Goal: Information Seeking & Learning: Find specific fact

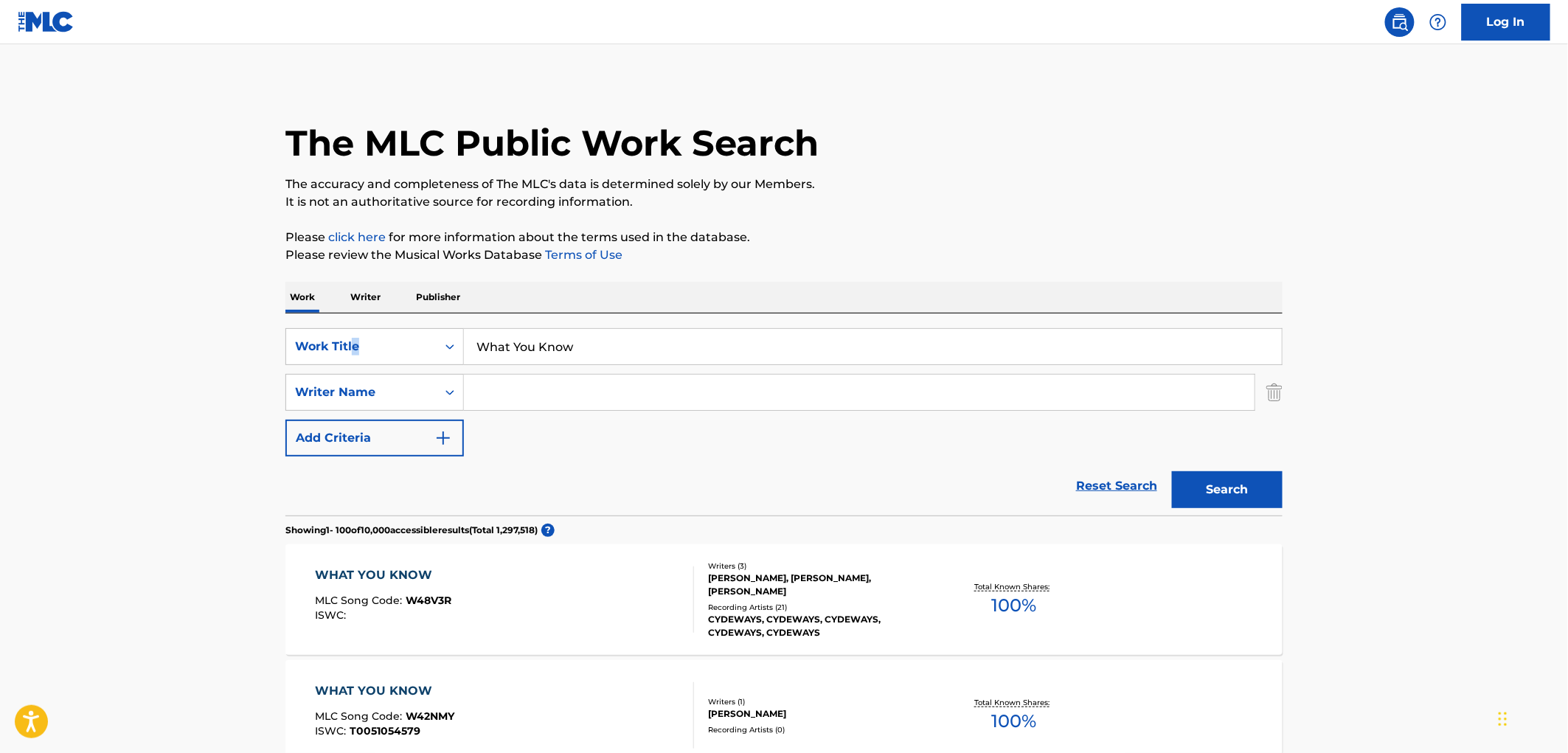
drag, startPoint x: 606, startPoint y: 323, endPoint x: 352, endPoint y: 326, distance: 254.0
click at [352, 326] on div "SearchWithCriteriaae84521e-24fc-4cde-880b-b125fc63fd81 Work Title What You Know…" at bounding box center [784, 414] width 997 height 202
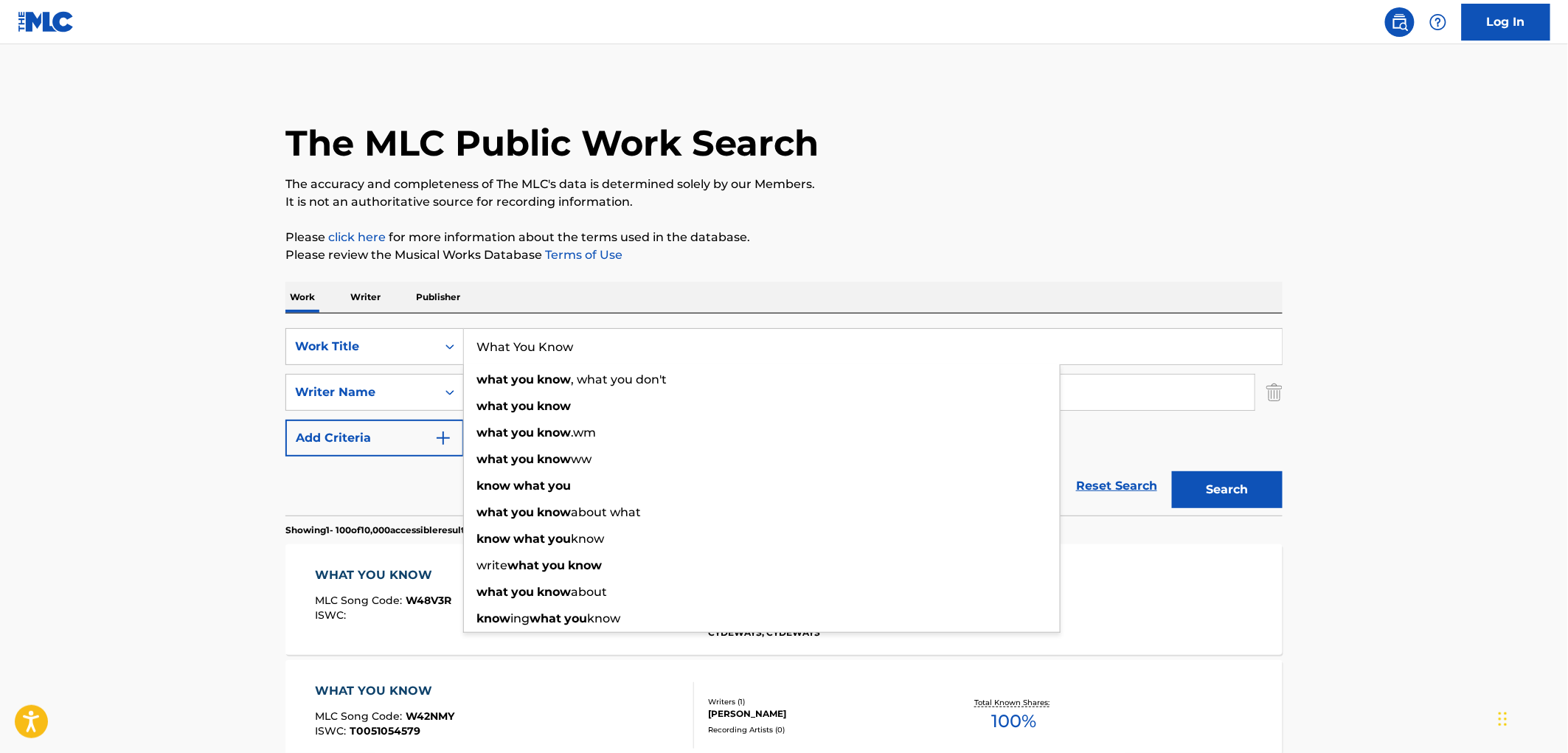
drag, startPoint x: 496, startPoint y: 347, endPoint x: 580, endPoint y: 347, distance: 84.0
click at [580, 347] on input "What You Know" at bounding box center [873, 346] width 818 height 35
paste input "Own It"
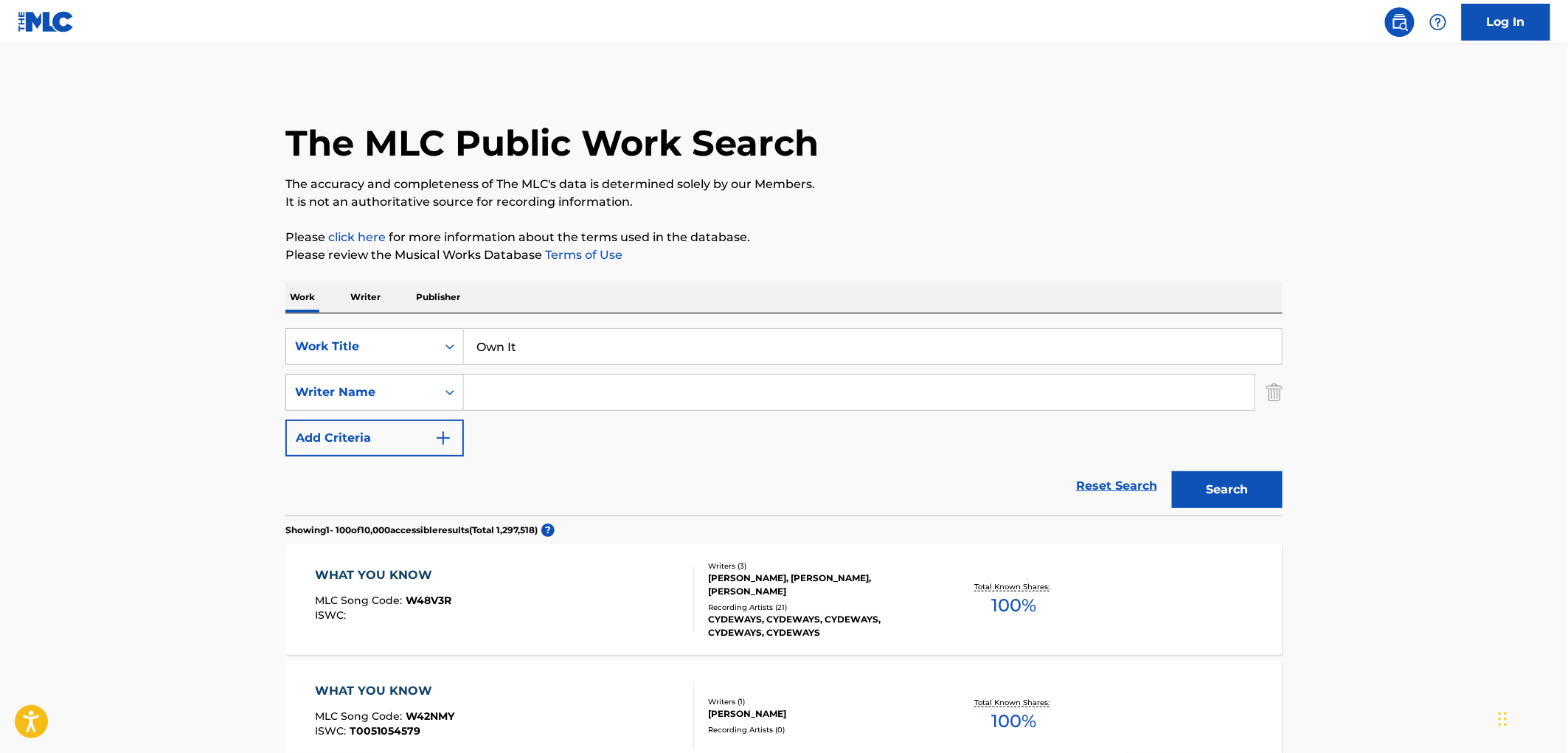
click at [979, 129] on div "The MLC Public Work Search" at bounding box center [784, 135] width 997 height 108
click at [1213, 496] on button "Search" at bounding box center [1228, 489] width 111 height 37
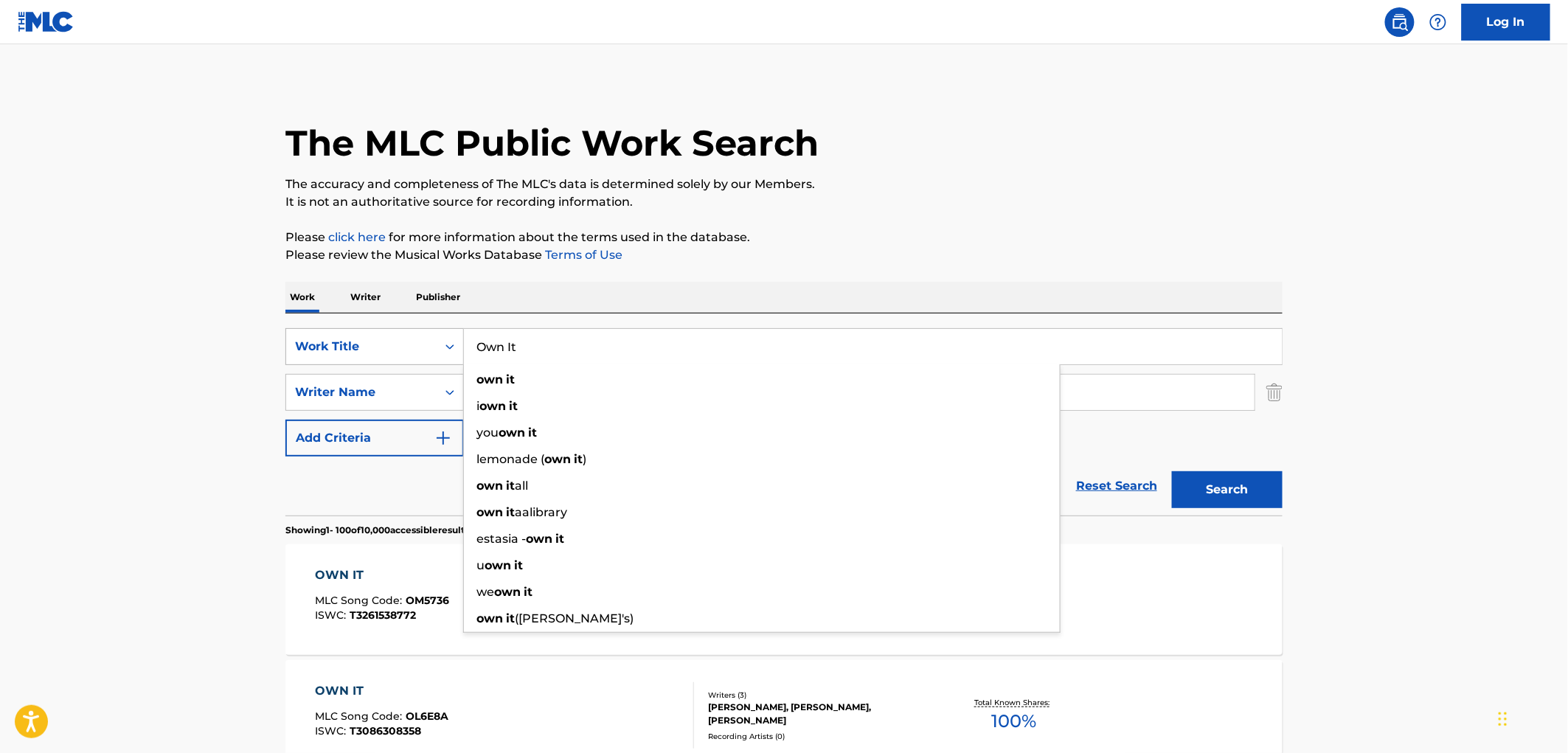
drag, startPoint x: 548, startPoint y: 335, endPoint x: 431, endPoint y: 329, distance: 117.2
click at [431, 329] on div "SearchWithCriteriaae84521e-24fc-4cde-880b-b125fc63fd81 Work Title Own It own it…" at bounding box center [784, 346] width 997 height 37
paste input "[PERSON_NAME]"
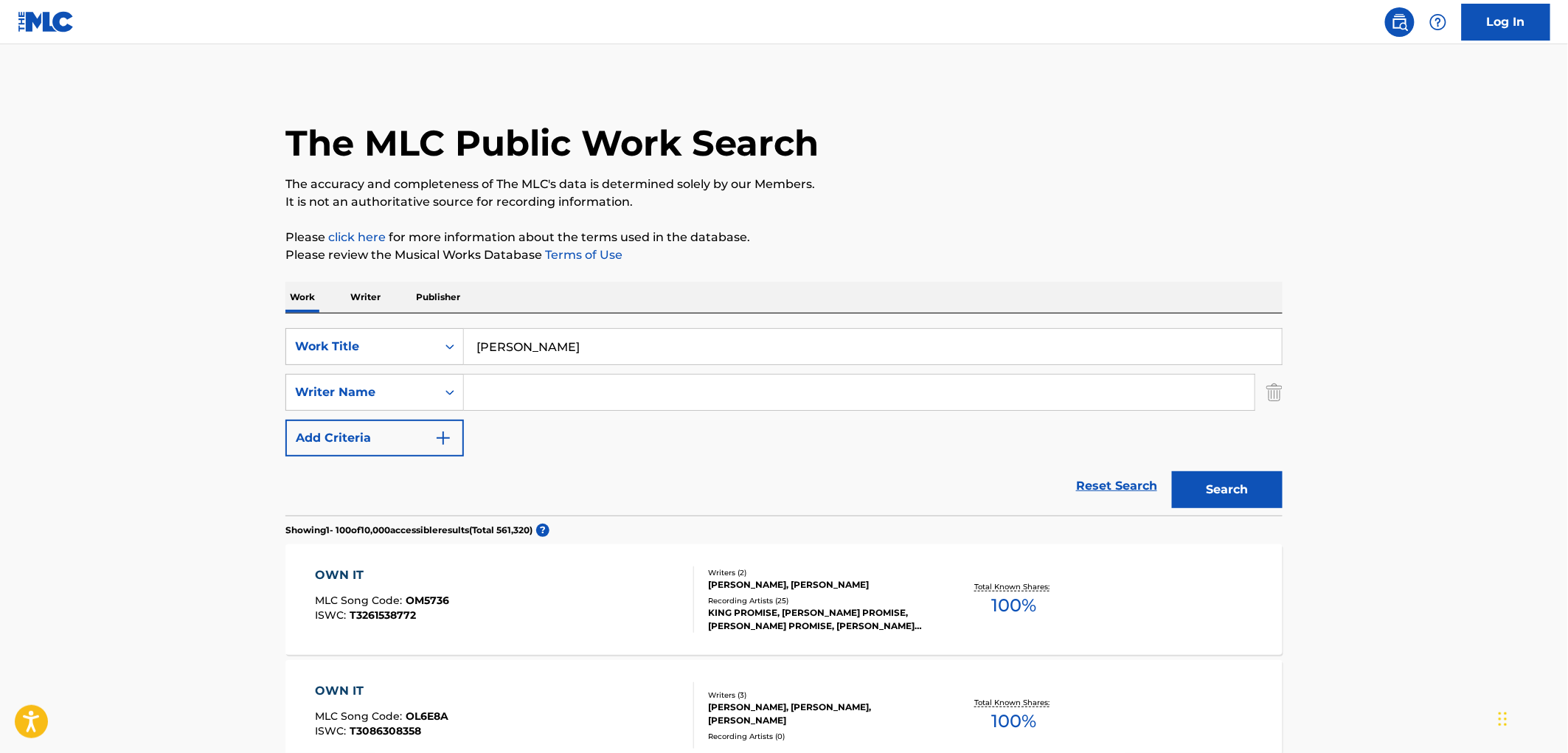
click at [1230, 487] on button "Search" at bounding box center [1228, 489] width 111 height 37
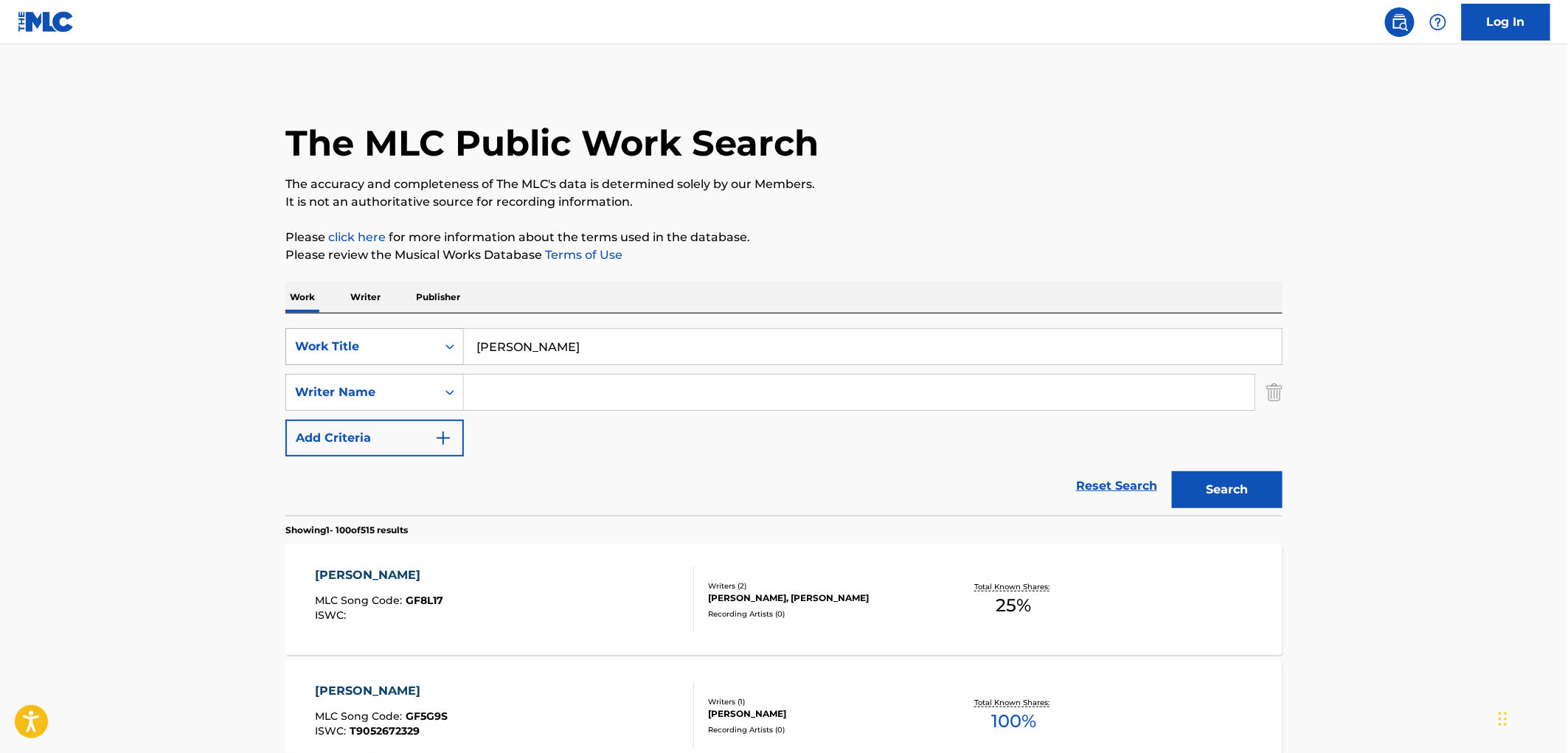
drag, startPoint x: 596, startPoint y: 341, endPoint x: 422, endPoint y: 343, distance: 174.0
click at [422, 343] on div "SearchWithCriteriaae84521e-24fc-4cde-880b-b125fc63fd81 Work Title [PERSON_NAME]" at bounding box center [784, 346] width 997 height 37
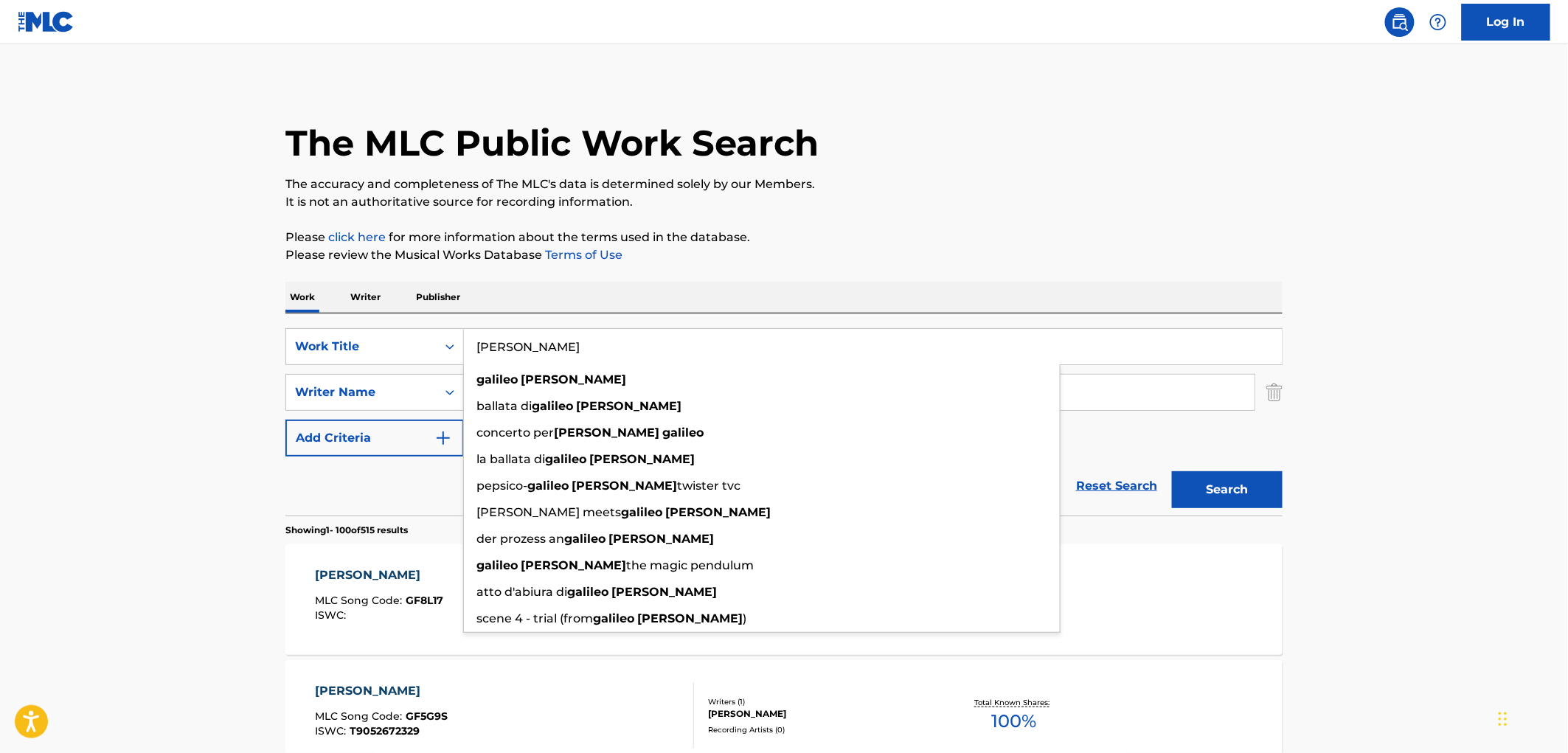
paste input "Aishite Aishite Aishite"
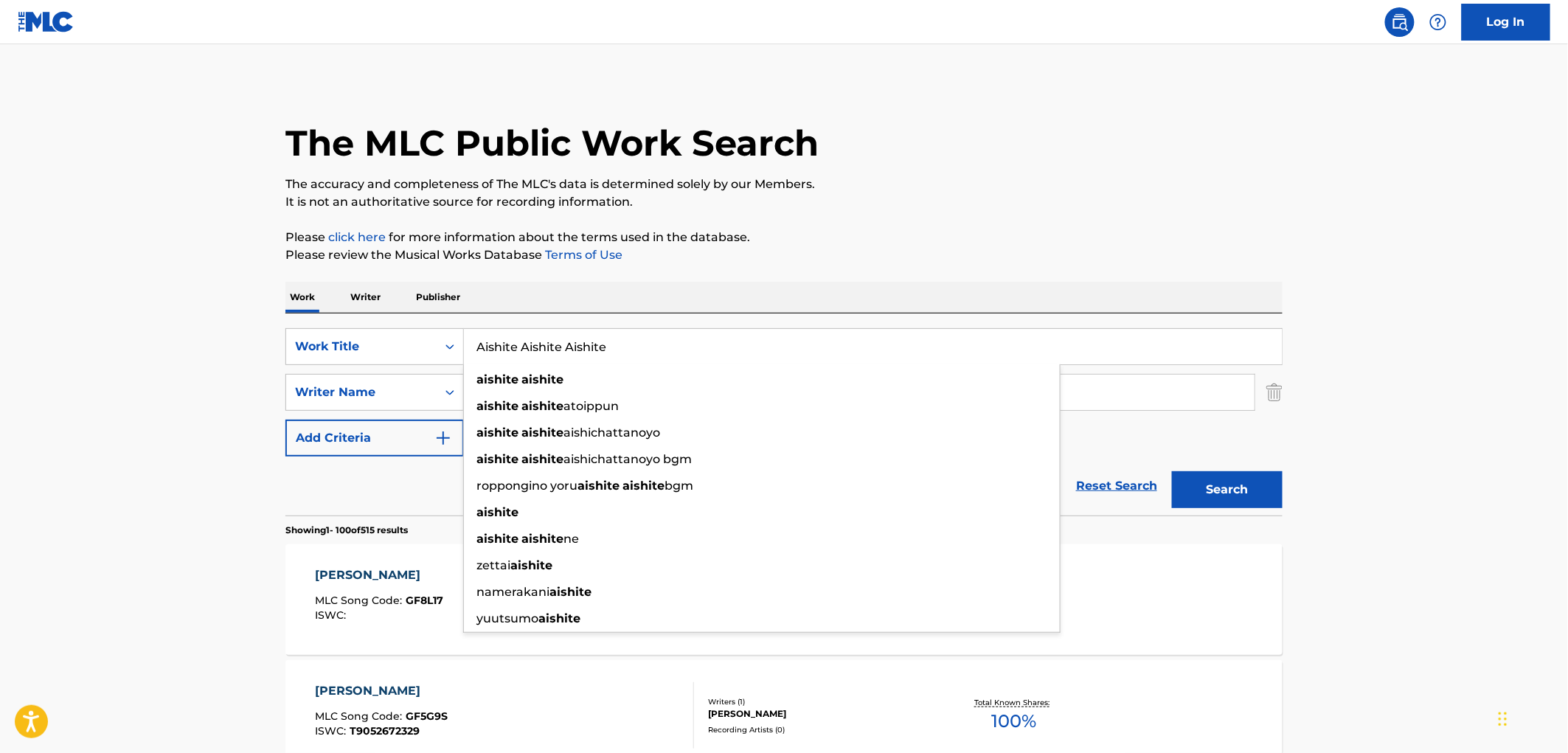
type input "Aishite Aishite Aishite"
click at [1184, 481] on button "Search" at bounding box center [1228, 489] width 111 height 37
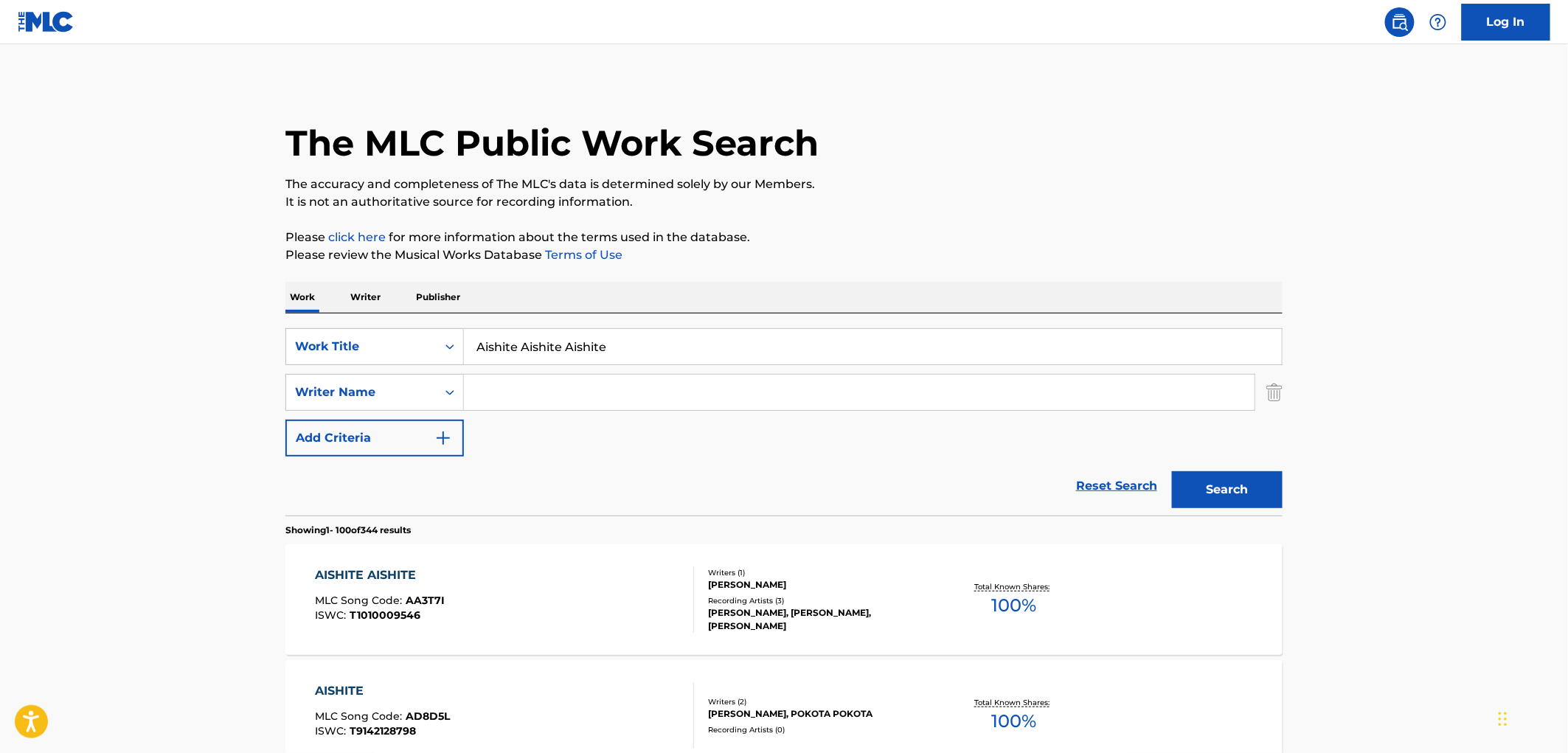
click at [548, 395] on input "Search Form" at bounding box center [859, 392] width 791 height 35
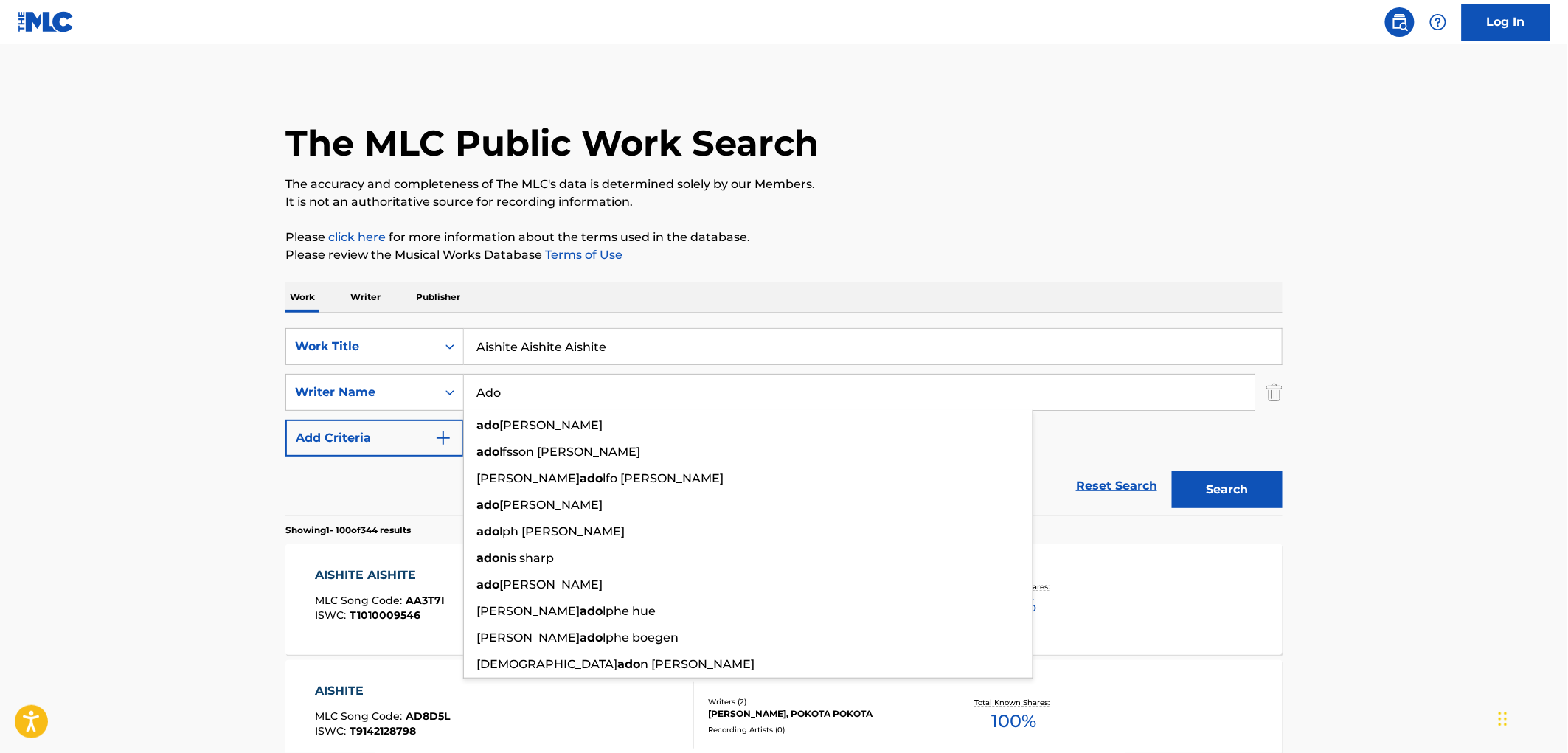
type input "Ado"
click at [1172, 471] on button "Search" at bounding box center [1228, 489] width 111 height 37
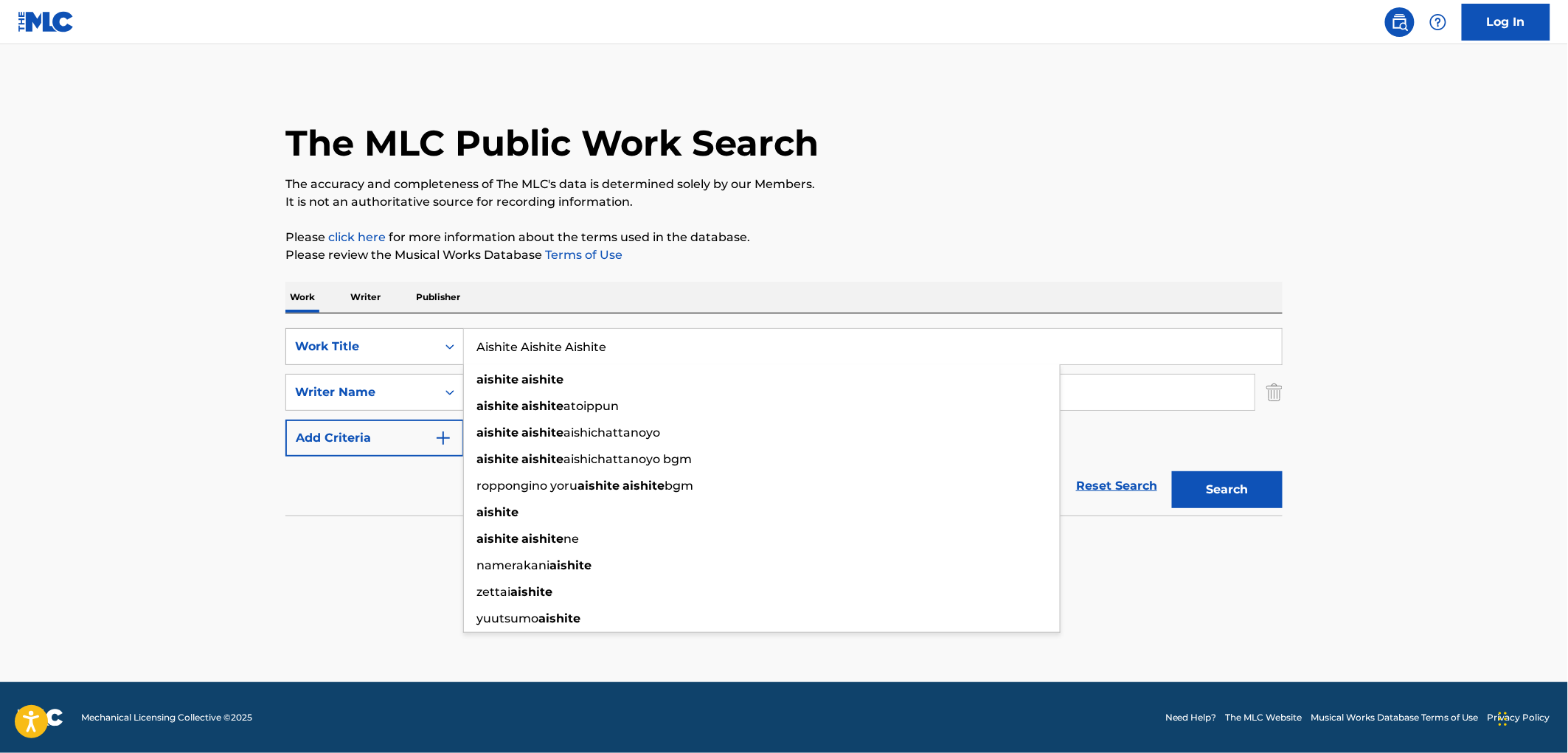
drag, startPoint x: 647, startPoint y: 352, endPoint x: 344, endPoint y: 351, distance: 303.0
click at [344, 351] on div "SearchWithCriteriaae84521e-24fc-4cde-880b-b125fc63fd81 Work Title Aishite Aishi…" at bounding box center [784, 346] width 997 height 37
paste input "Mi Confesion"
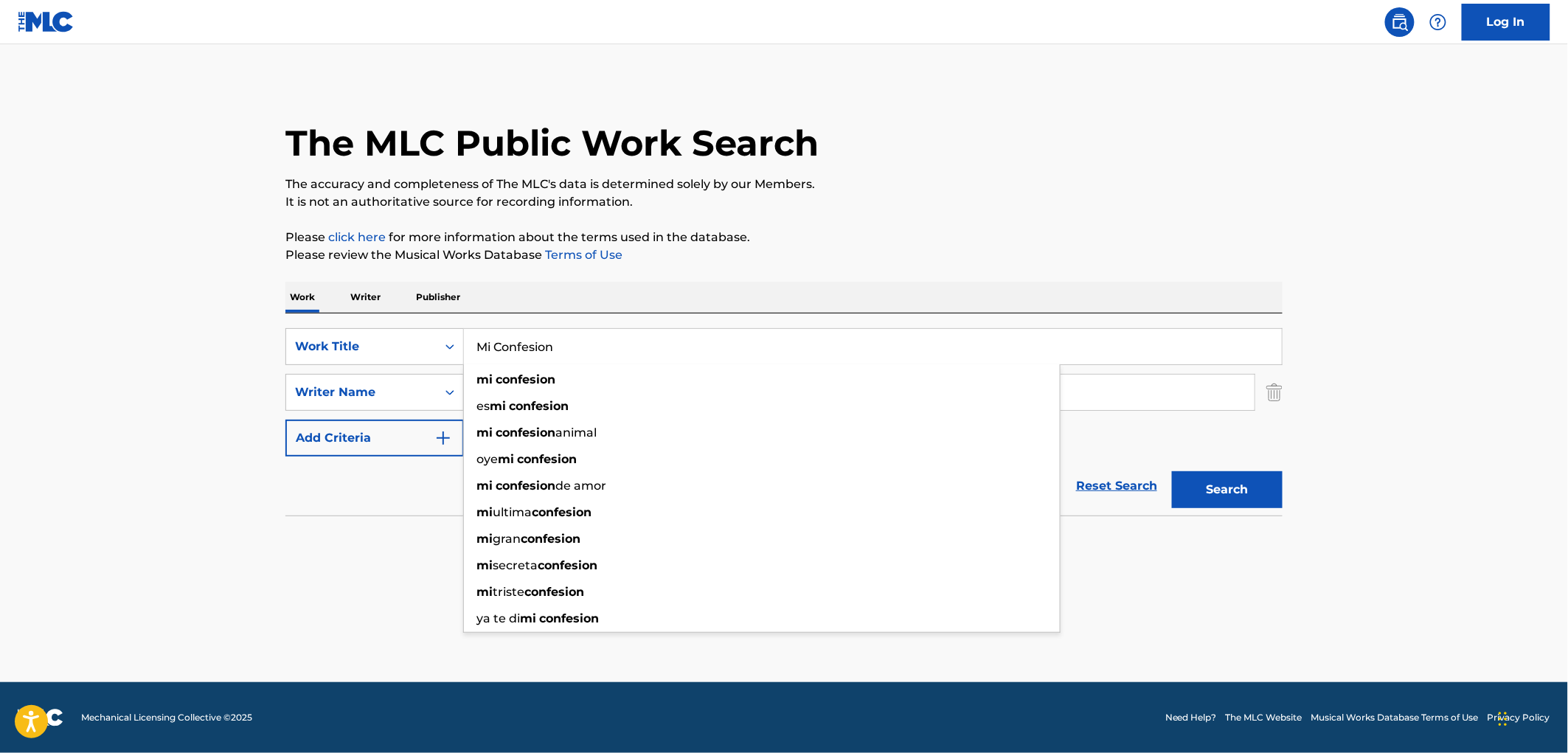
click at [1062, 126] on div "The MLC Public Work Search" at bounding box center [784, 135] width 997 height 108
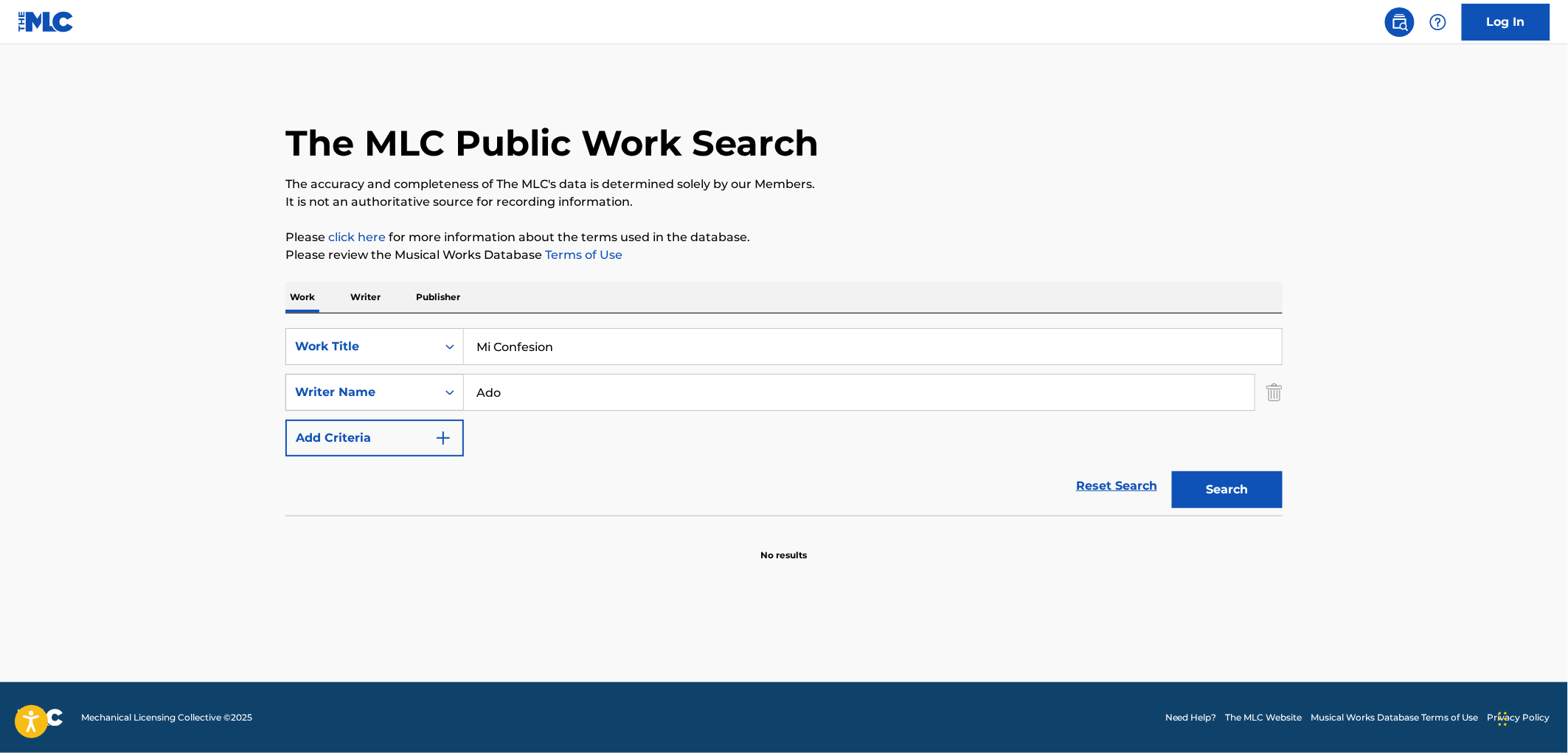
drag, startPoint x: 482, startPoint y: 392, endPoint x: 442, endPoint y: 396, distance: 40.2
click at [446, 395] on div "SearchWithCriteria13d66d4f-69cb-426d-a4bd-d914349395b7 Writer Name Ado" at bounding box center [784, 392] width 997 height 37
drag, startPoint x: 562, startPoint y: 352, endPoint x: 436, endPoint y: 355, distance: 126.0
click at [433, 352] on div "SearchWithCriteriaae84521e-24fc-4cde-880b-b125fc63fd81 Work Title Mi Confesion" at bounding box center [784, 346] width 997 height 37
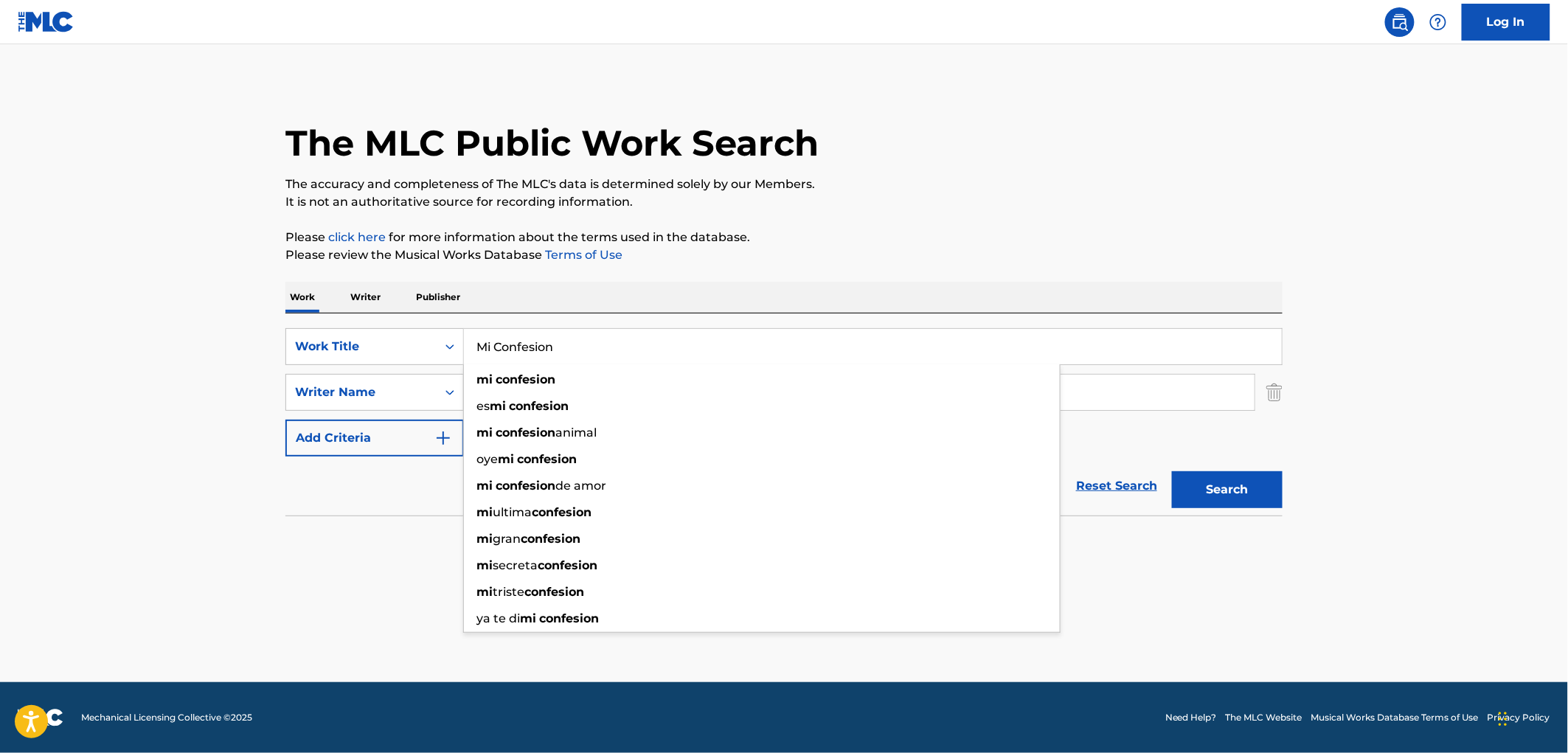
paste input "Otra Vez Volvi A Llorar"
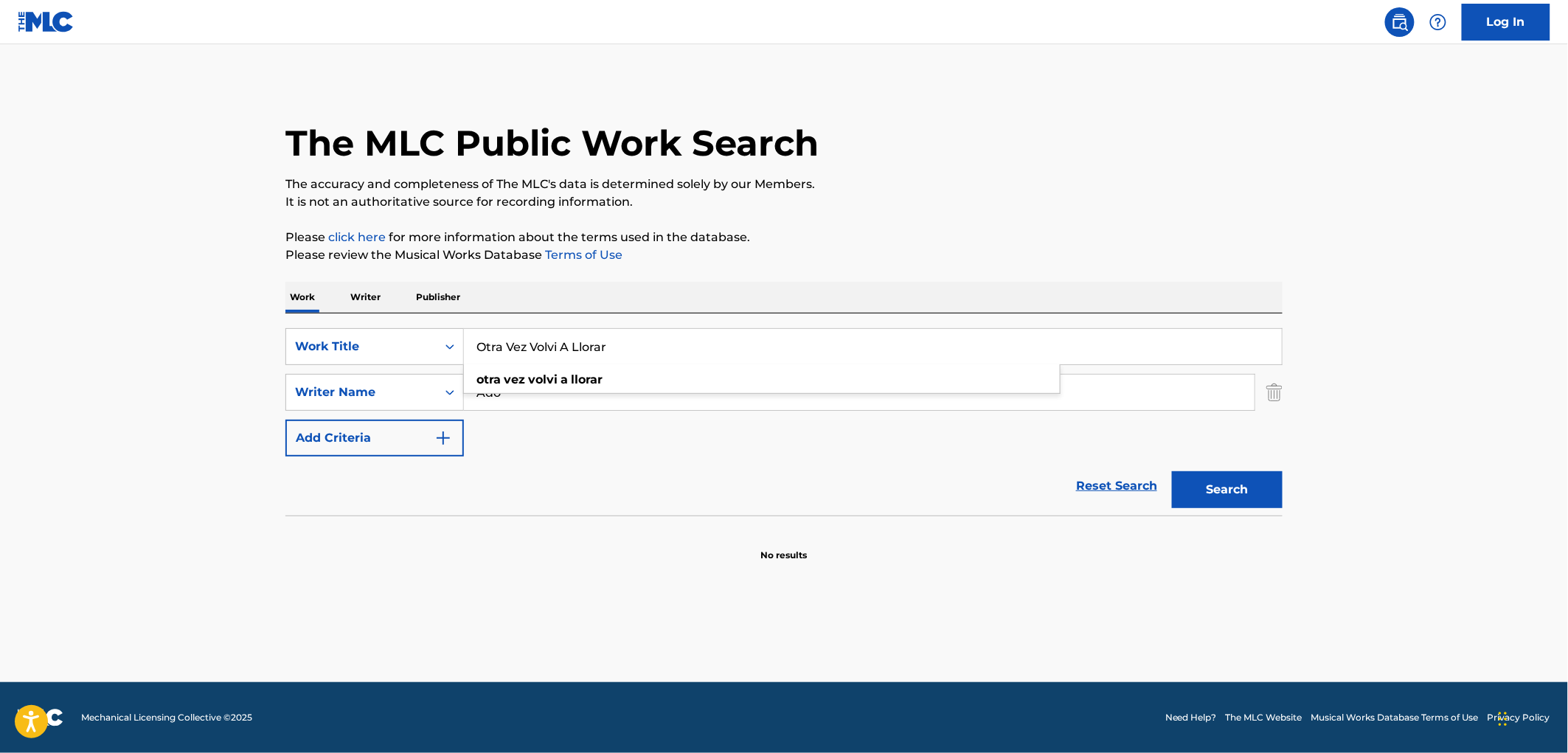
type input "Otra Vez Volvi A Llorar"
click at [1009, 222] on div "The MLC Public Work Search The accuracy and completeness of The MLC's data is d…" at bounding box center [784, 321] width 1033 height 481
drag, startPoint x: 256, startPoint y: 396, endPoint x: 72, endPoint y: 410, distance: 184.5
click at [119, 405] on main "The MLC Public Work Search The accuracy and completeness of The MLC's data is d…" at bounding box center [784, 363] width 1568 height 638
click at [1172, 471] on button "Search" at bounding box center [1228, 489] width 111 height 37
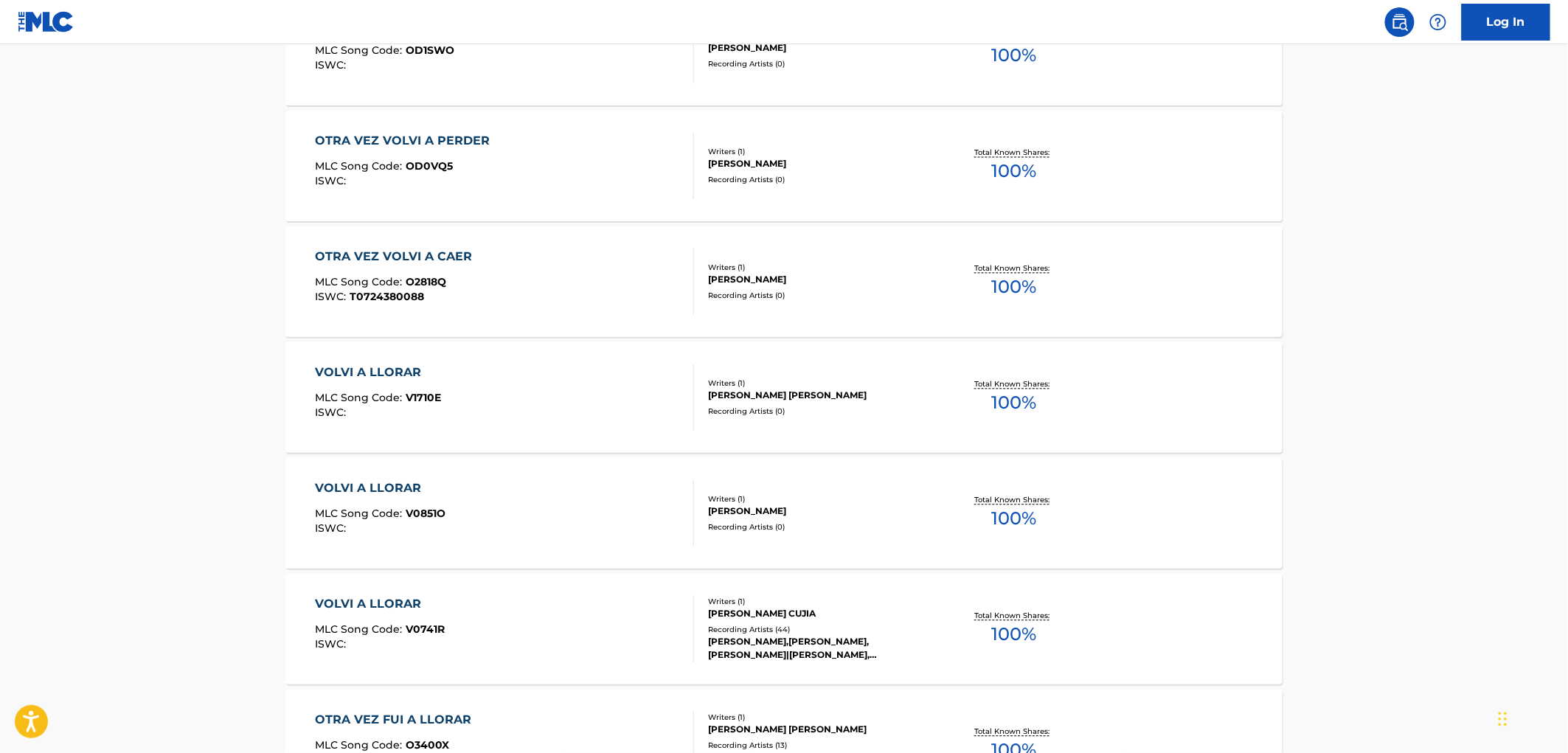
scroll to position [1349, 0]
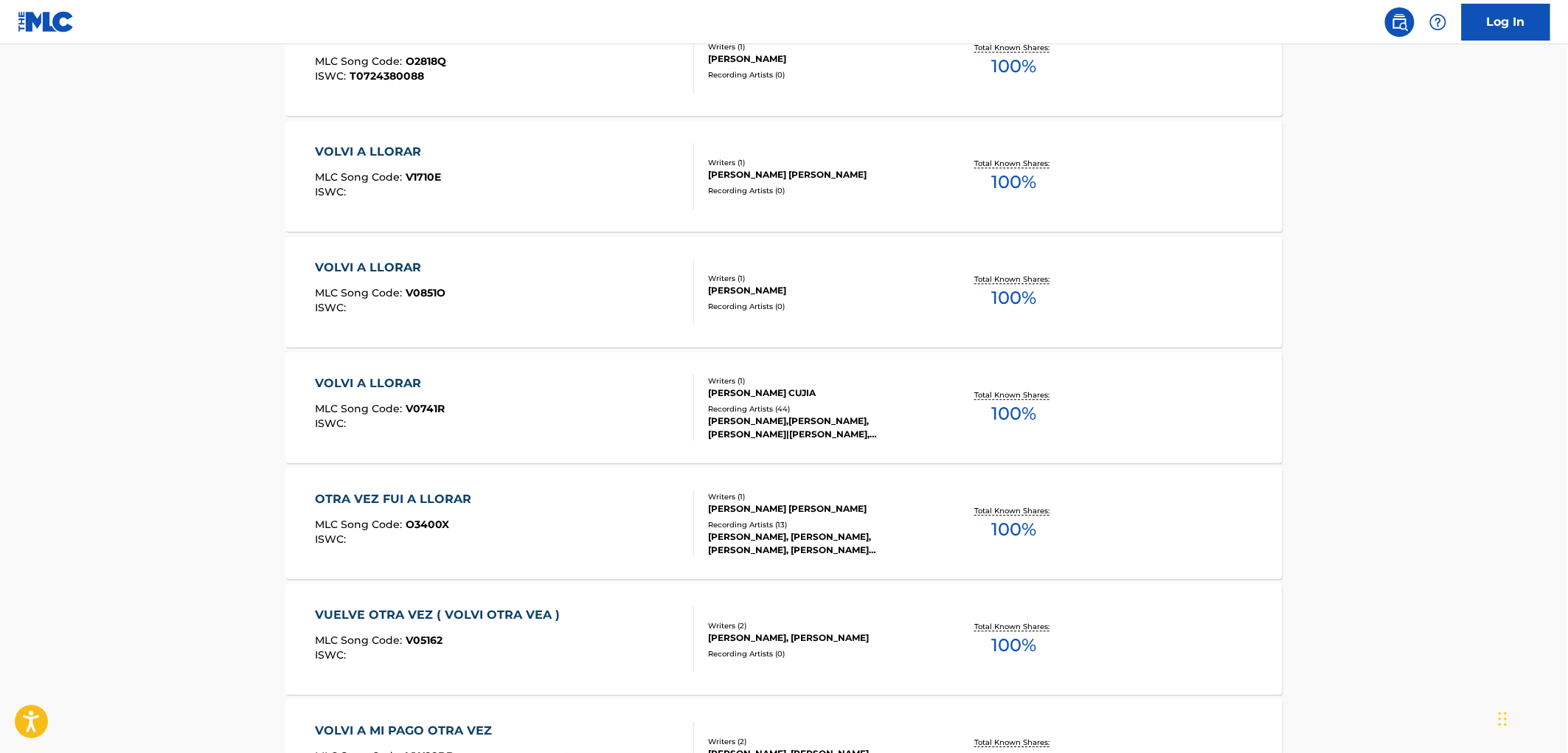
click at [771, 171] on div "[PERSON_NAME] [PERSON_NAME]" at bounding box center [820, 175] width 223 height 13
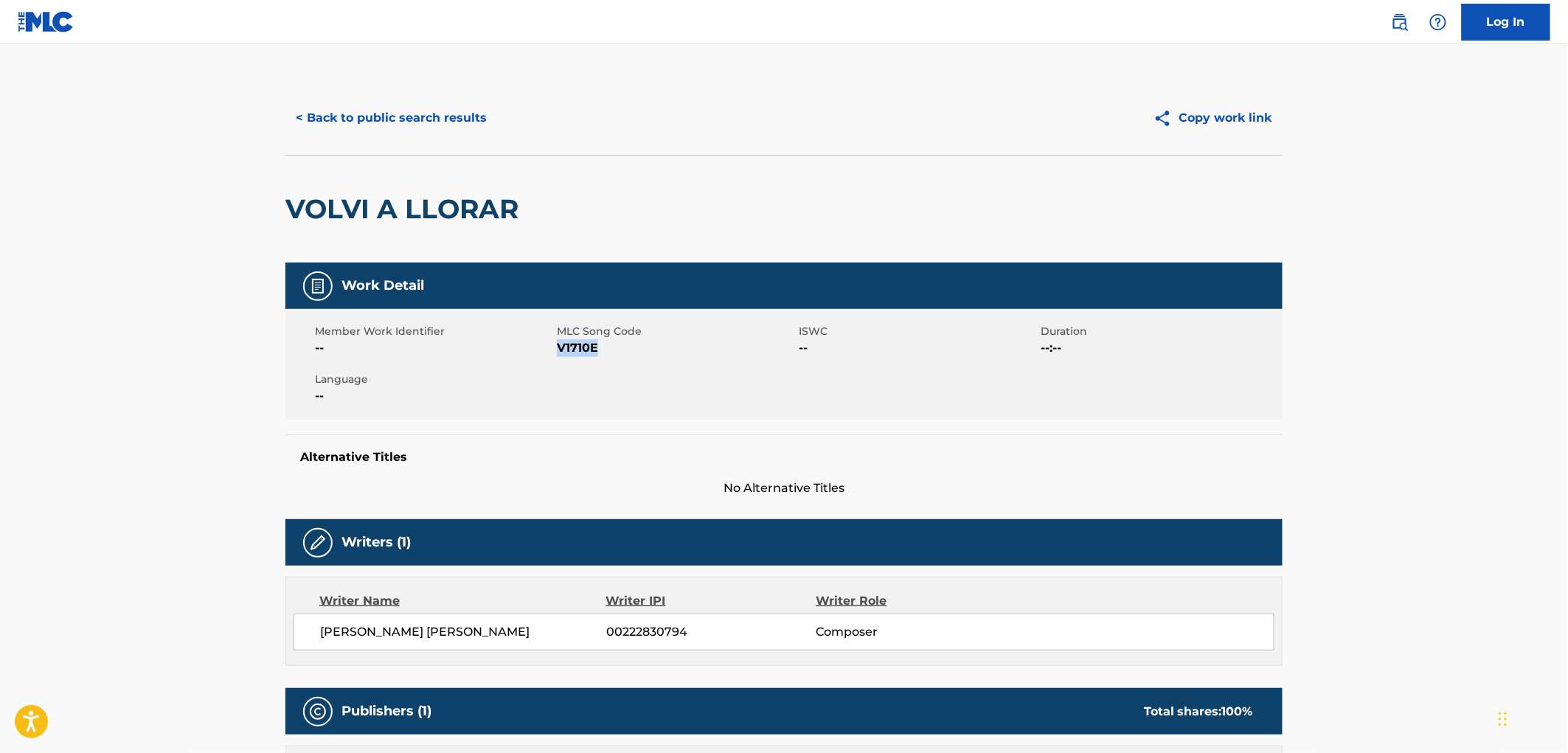
drag, startPoint x: 616, startPoint y: 351, endPoint x: 557, endPoint y: 347, distance: 59.1
click at [557, 347] on span "V1710E" at bounding box center [676, 348] width 238 height 18
copy span "V1710E"
click at [469, 128] on button "< Back to public search results" at bounding box center [391, 117] width 211 height 37
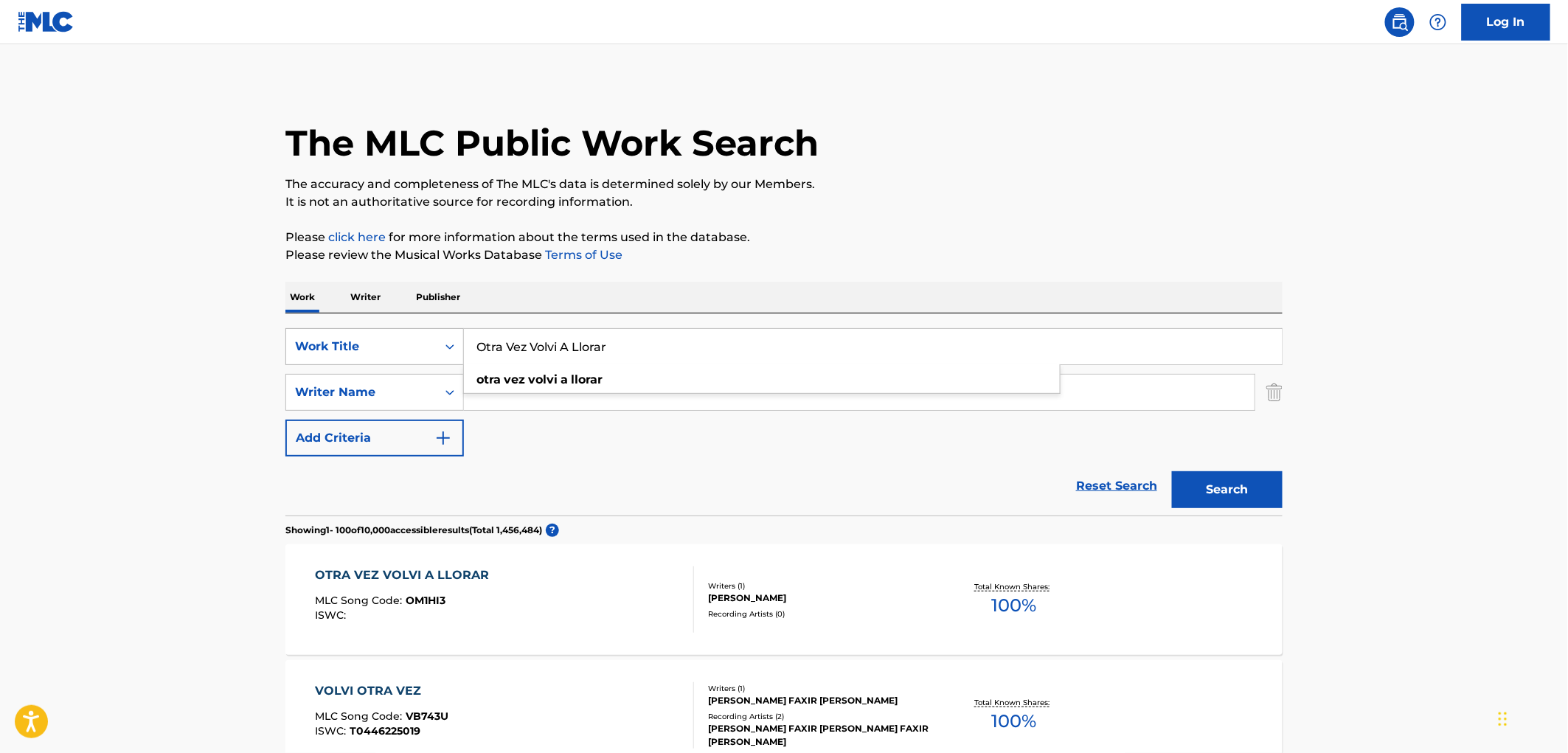
drag, startPoint x: 578, startPoint y: 343, endPoint x: 413, endPoint y: 343, distance: 165.0
click at [413, 343] on div "SearchWithCriteriaae84521e-24fc-4cde-880b-b125fc63fd81 Work Title Otra Vez Volv…" at bounding box center [784, 346] width 997 height 37
paste input "Te [PERSON_NAME]"
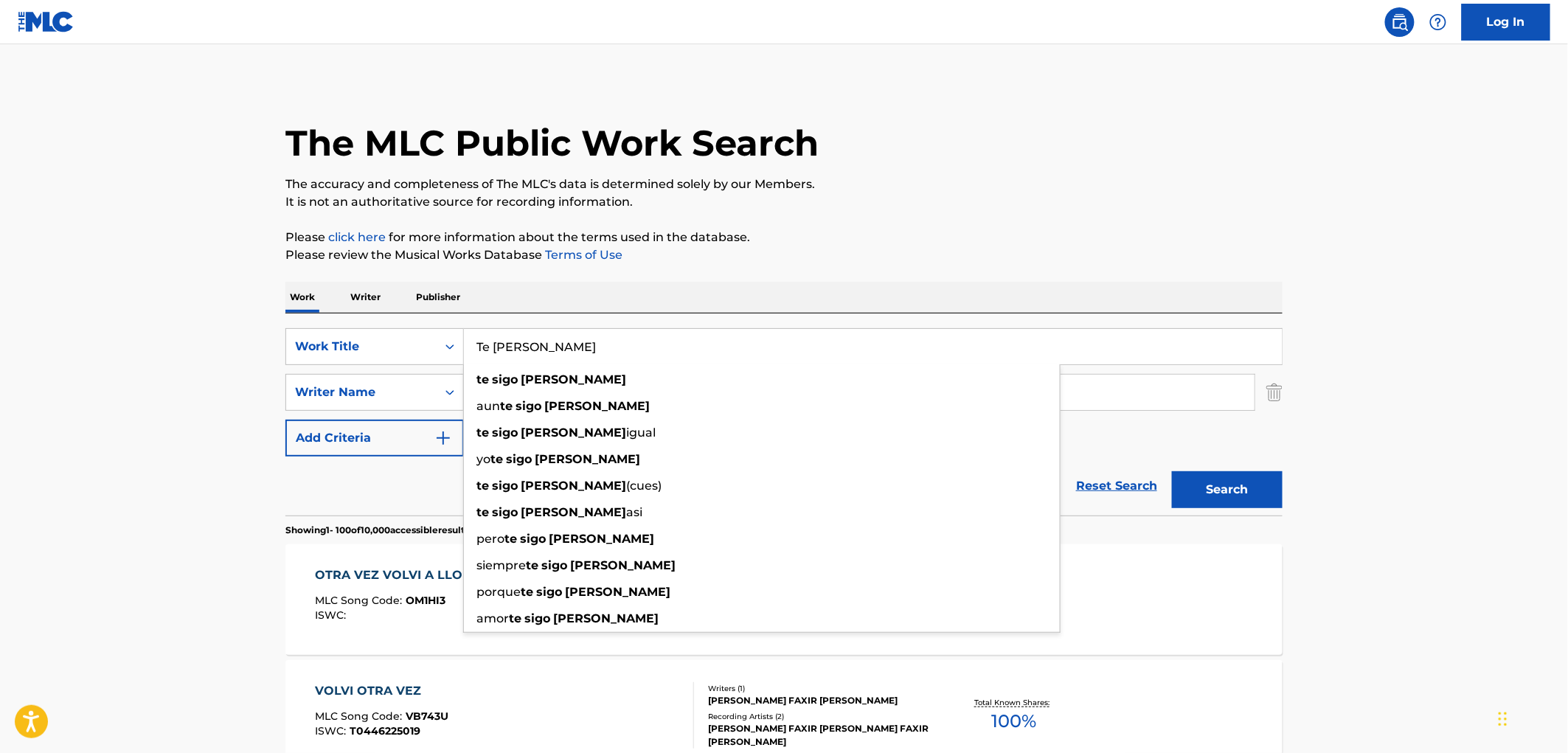
click at [1224, 489] on button "Search" at bounding box center [1228, 489] width 111 height 37
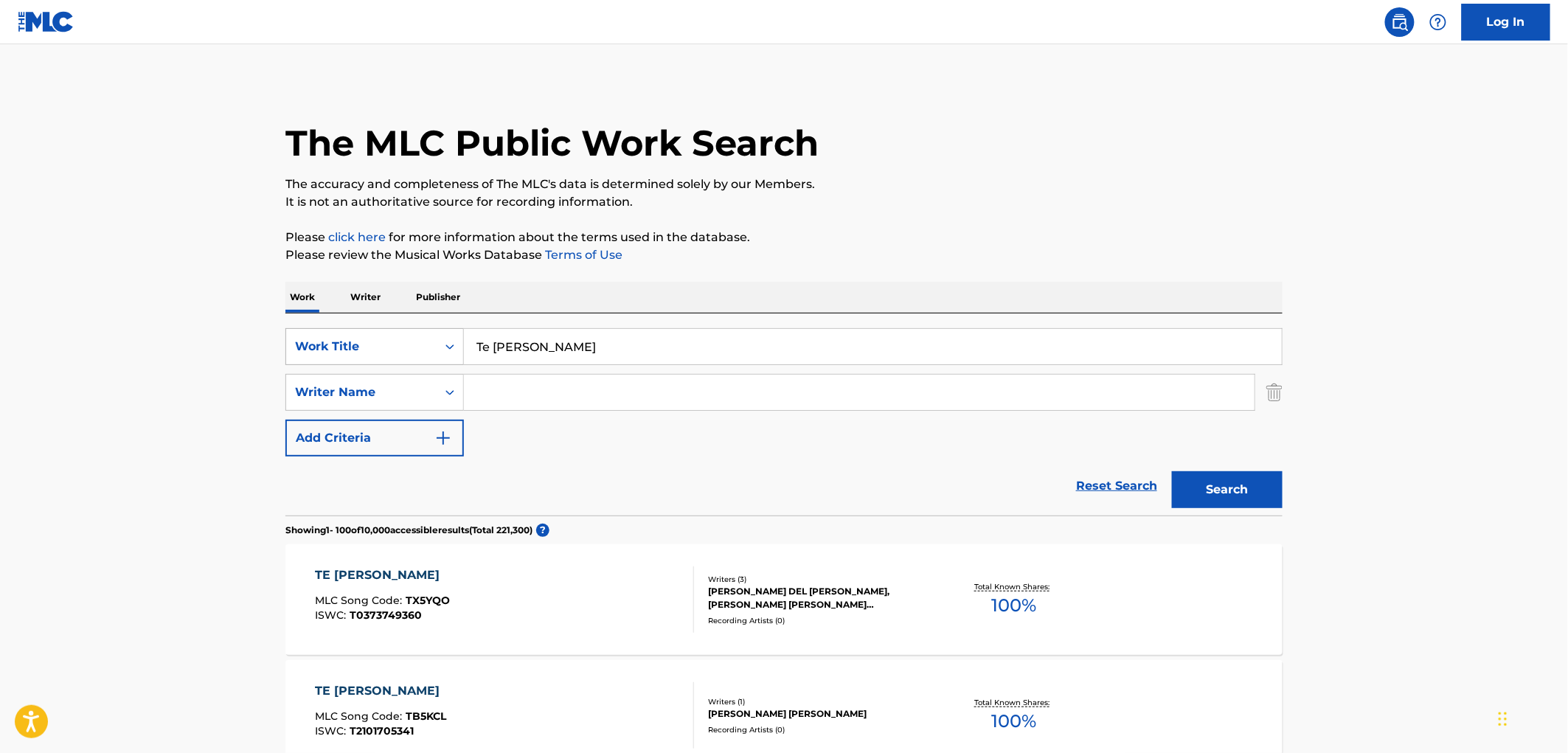
drag, startPoint x: 584, startPoint y: 355, endPoint x: 287, endPoint y: 354, distance: 297.0
click at [287, 354] on div "SearchWithCriteriaae84521e-24fc-4cde-880b-b125fc63fd81 Work Title Te [PERSON_NA…" at bounding box center [784, 346] width 997 height 37
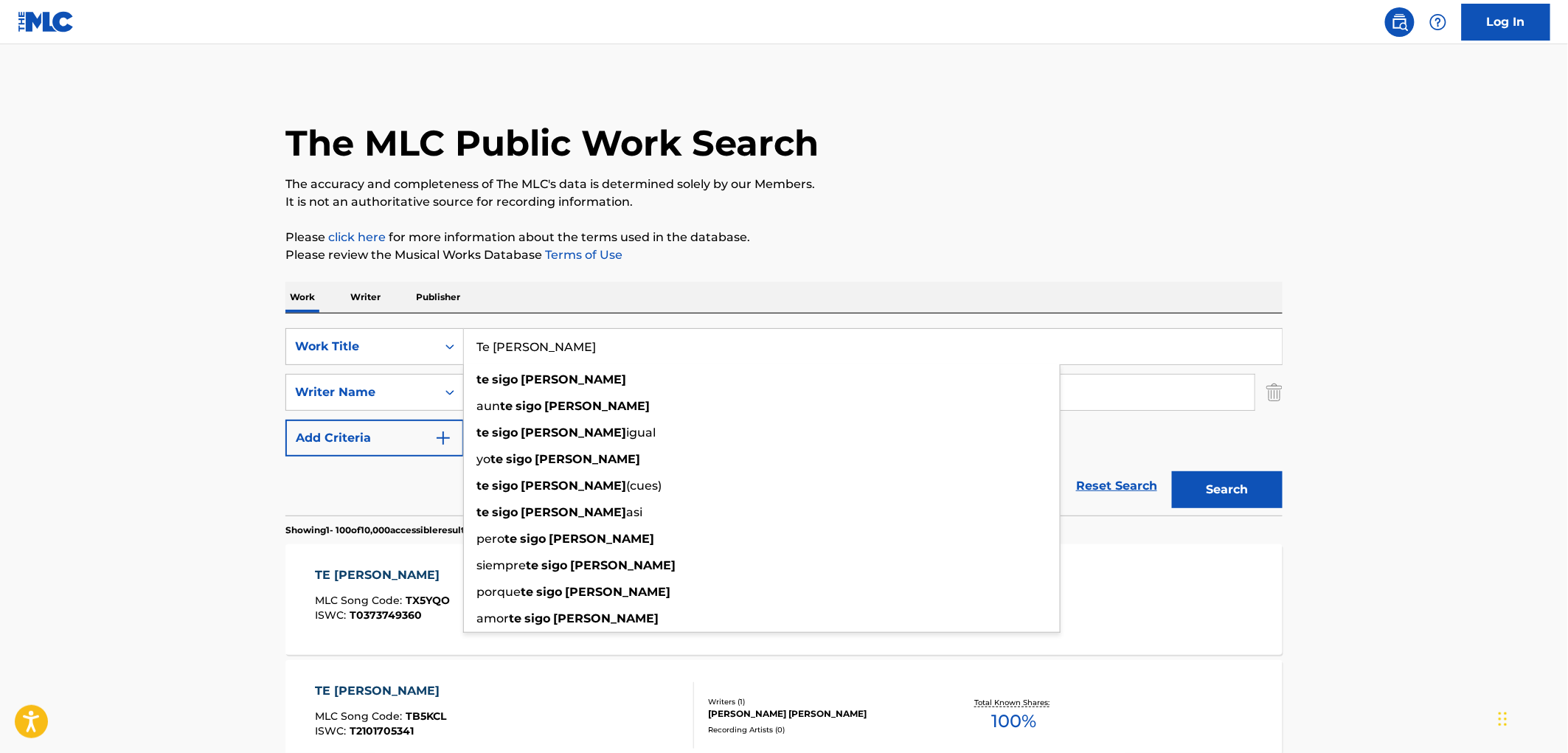
paste input "COME ON GET UP"
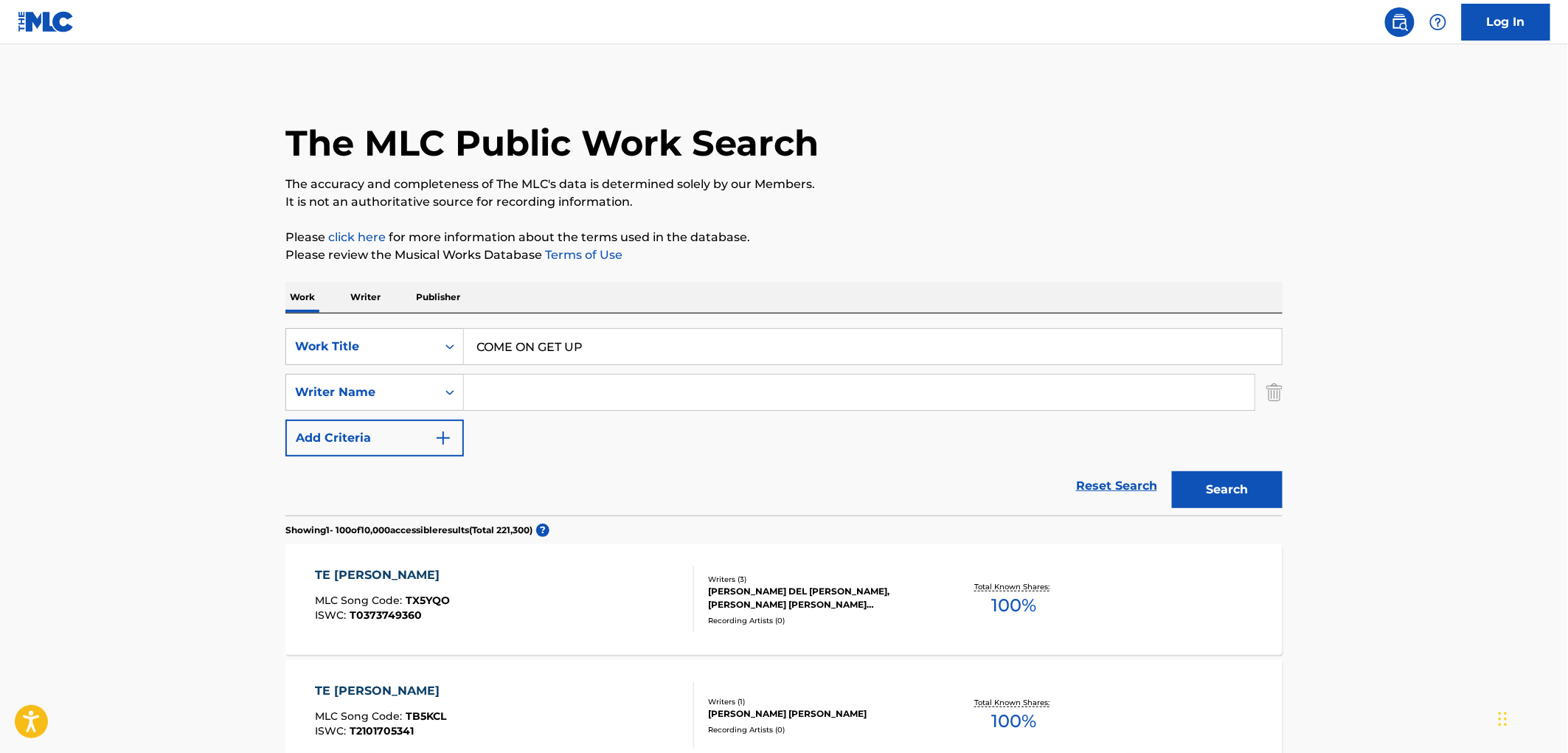
click at [1255, 484] on button "Search" at bounding box center [1228, 489] width 111 height 37
drag, startPoint x: 623, startPoint y: 333, endPoint x: 455, endPoint y: 333, distance: 168.0
click at [455, 333] on div "SearchWithCriteriaae84521e-24fc-4cde-880b-b125fc63fd81 Work Title COME ON GET UP" at bounding box center [784, 346] width 997 height 37
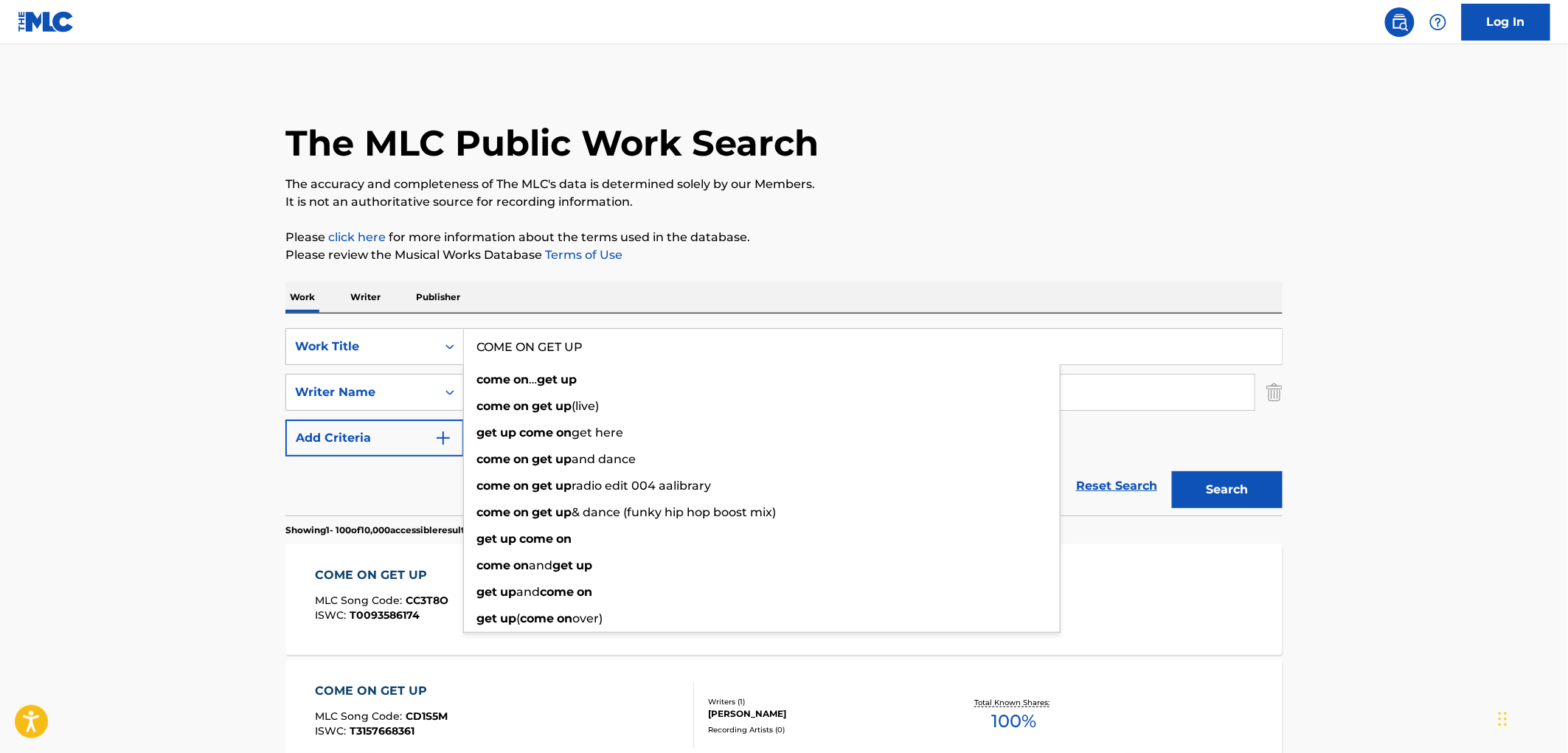
paste input "Stronger"
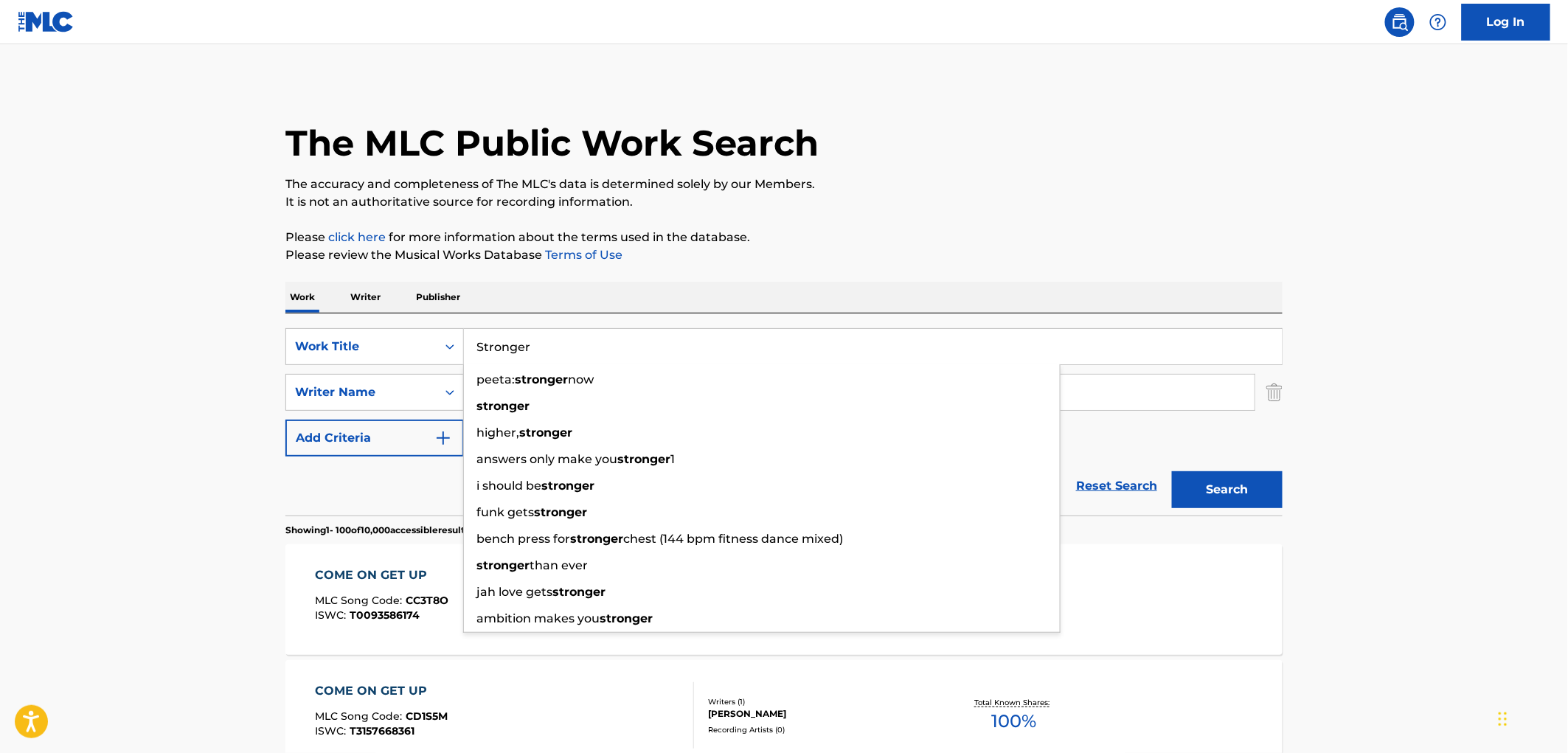
click at [782, 241] on p "Please click here for more information about the terms used in the database." at bounding box center [784, 237] width 997 height 18
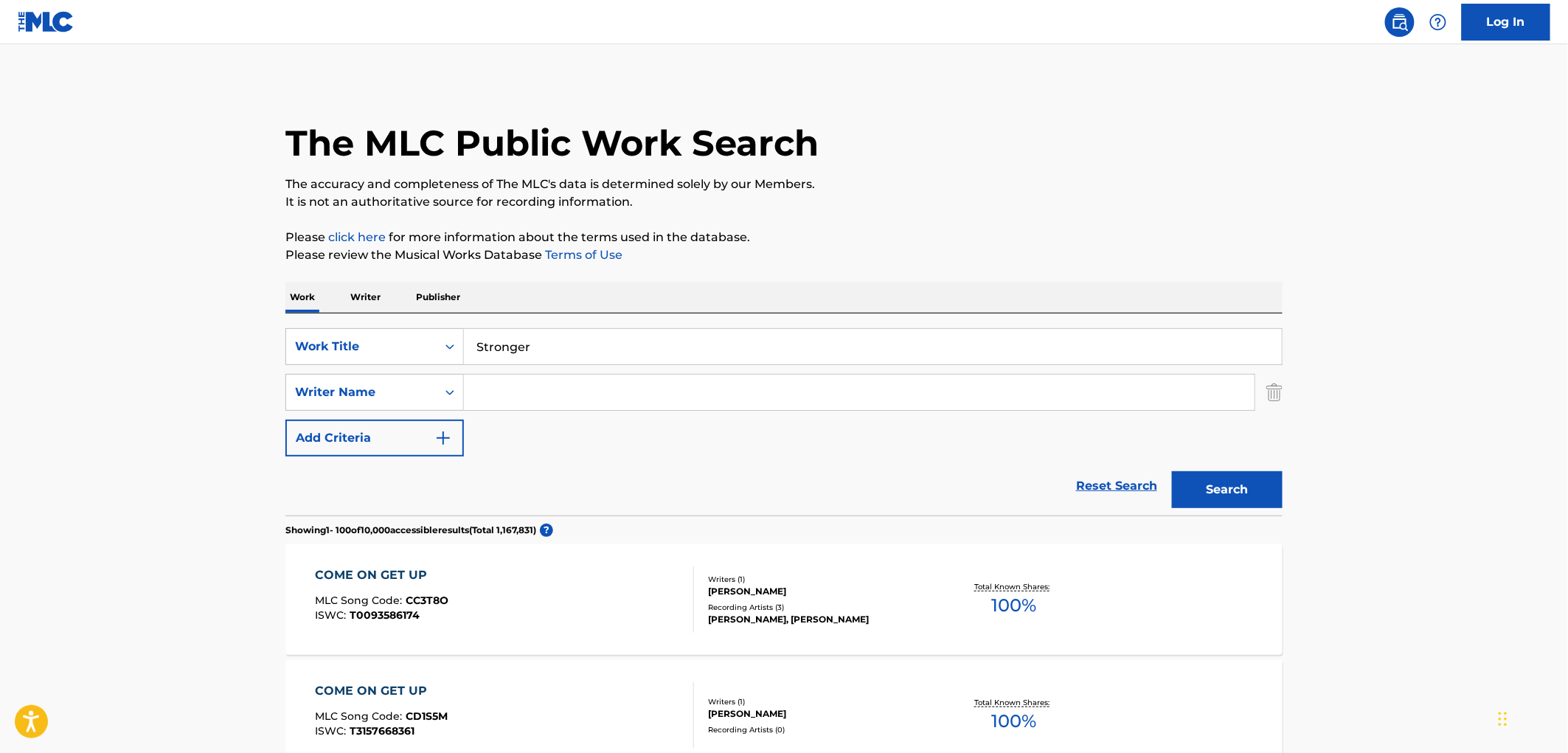
drag, startPoint x: 535, startPoint y: 341, endPoint x: 547, endPoint y: 352, distance: 16.3
click at [398, 351] on div "SearchWithCriteriaae84521e-24fc-4cde-880b-b125fc63fd81 Work Title Stronger" at bounding box center [784, 346] width 997 height 37
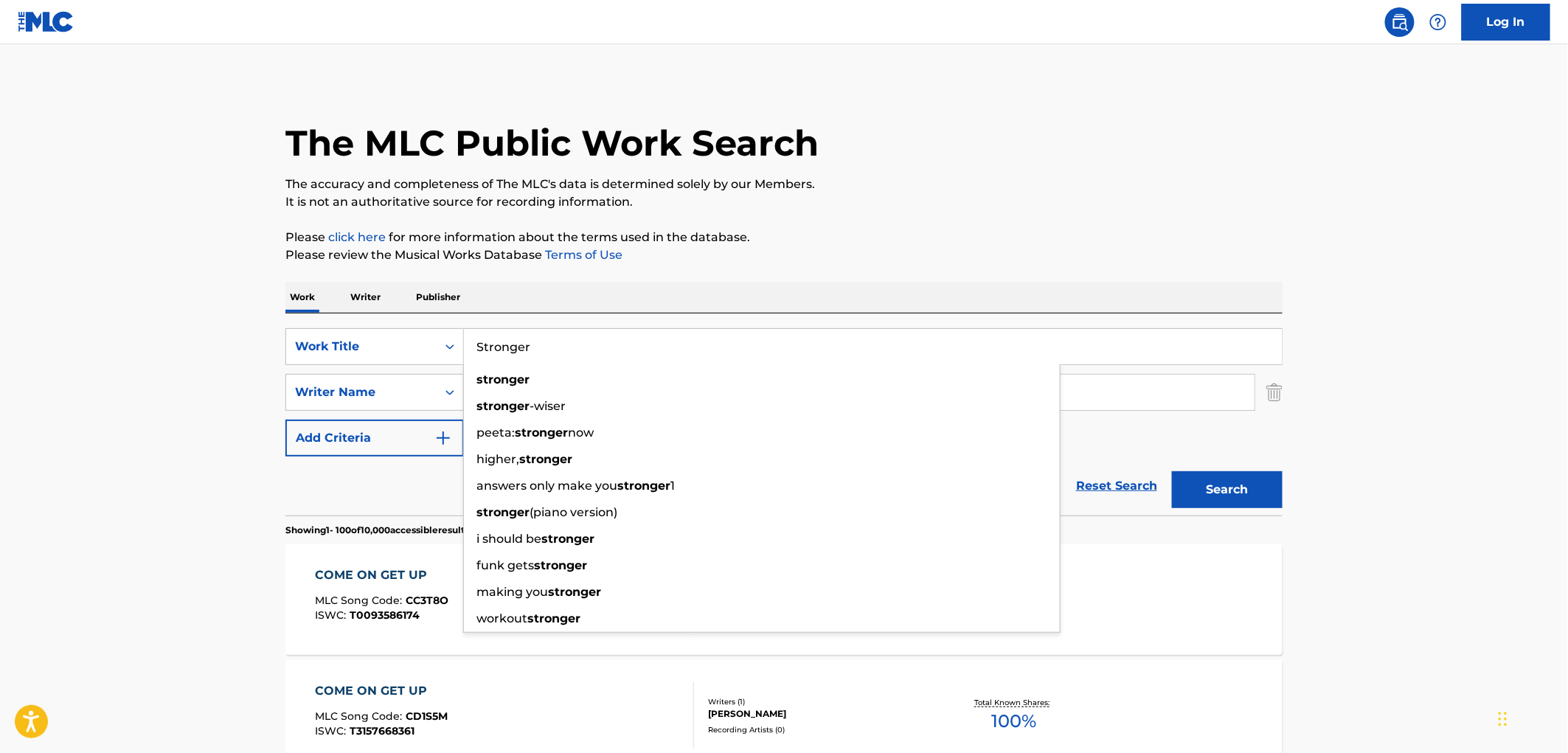
paste input "High Like This"
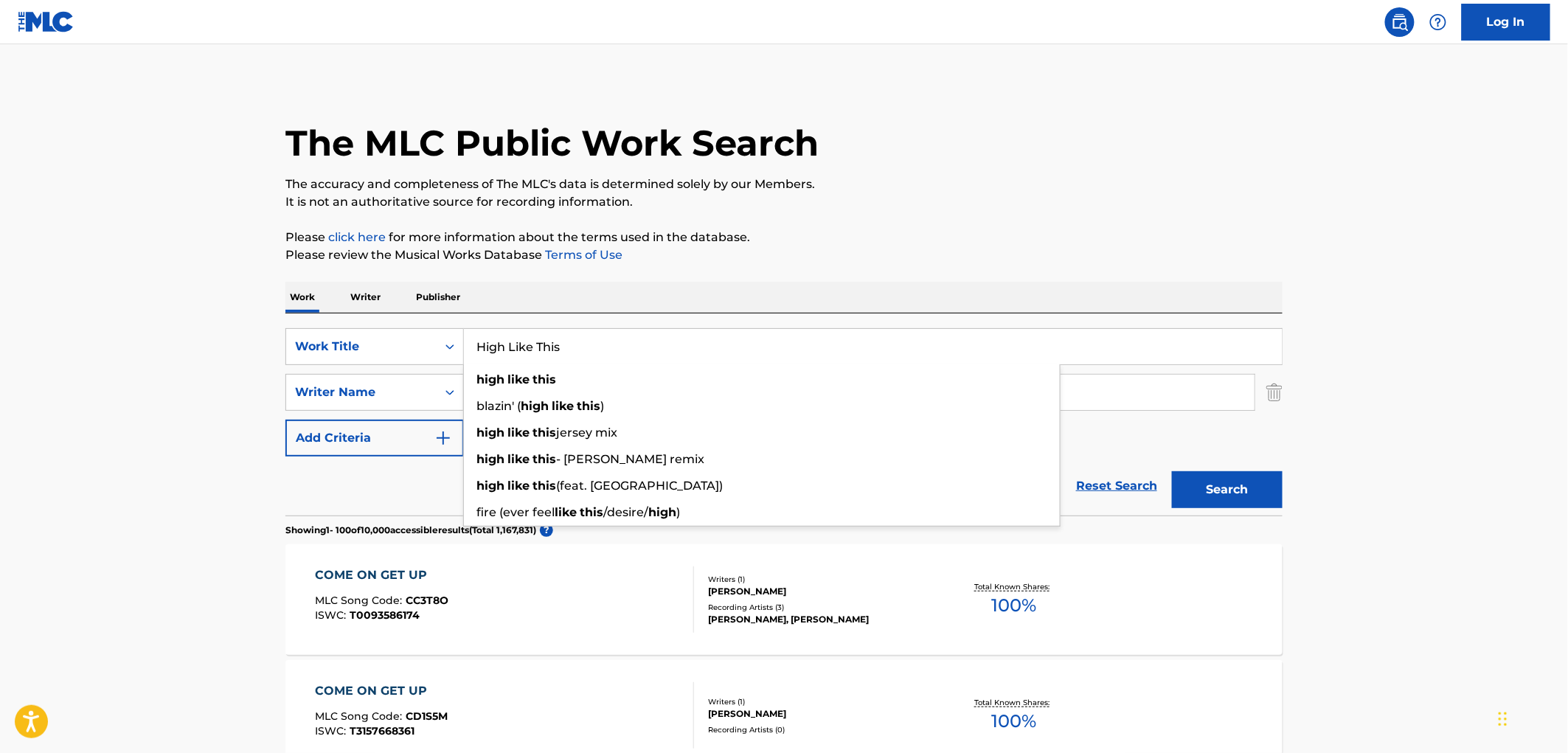
click at [1245, 495] on button "Search" at bounding box center [1228, 489] width 111 height 37
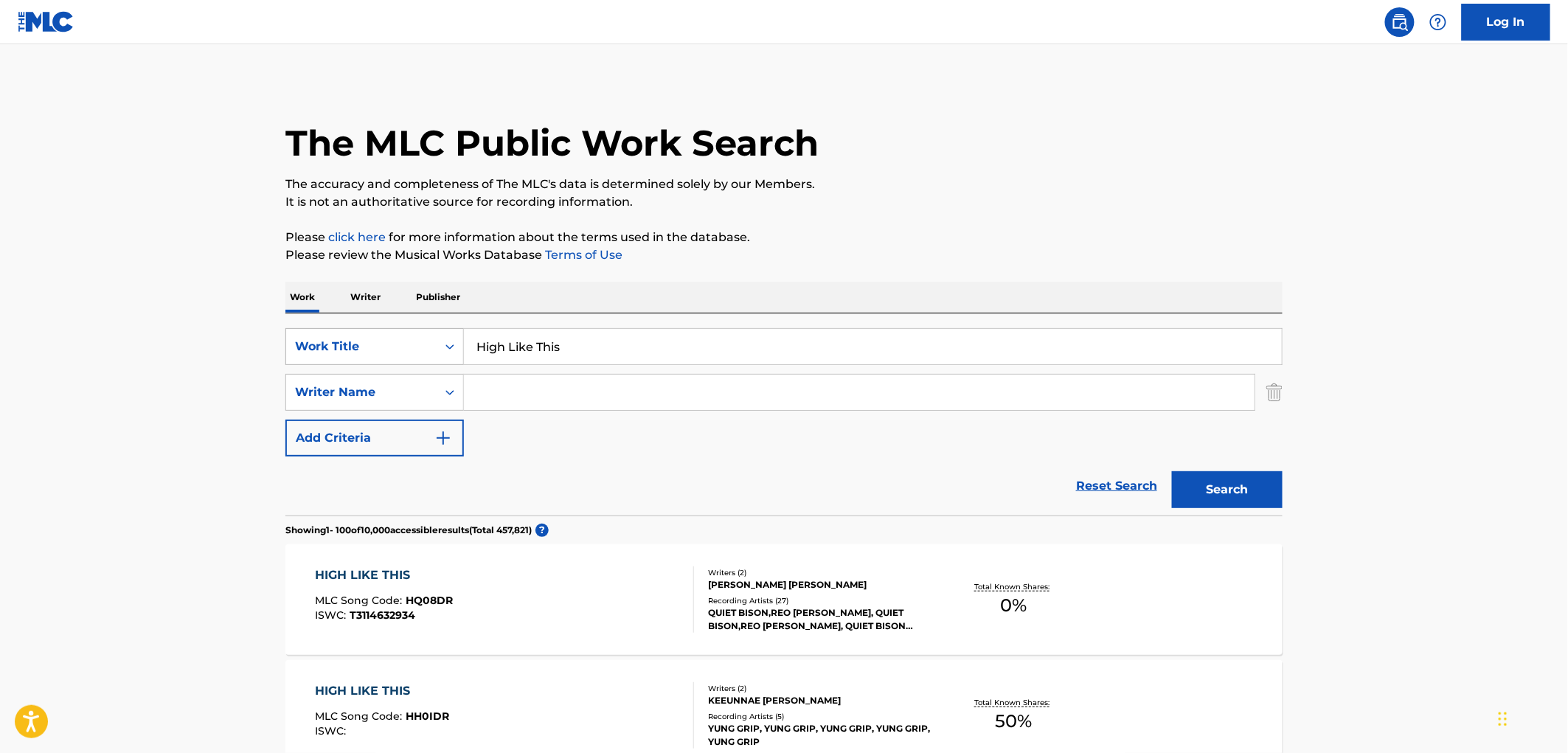
drag, startPoint x: 577, startPoint y: 355, endPoint x: 440, endPoint y: 352, distance: 137.0
click at [435, 351] on div "SearchWithCriteriaae84521e-24fc-4cde-880b-b125fc63fd81 Work Title High Like This" at bounding box center [784, 346] width 997 height 37
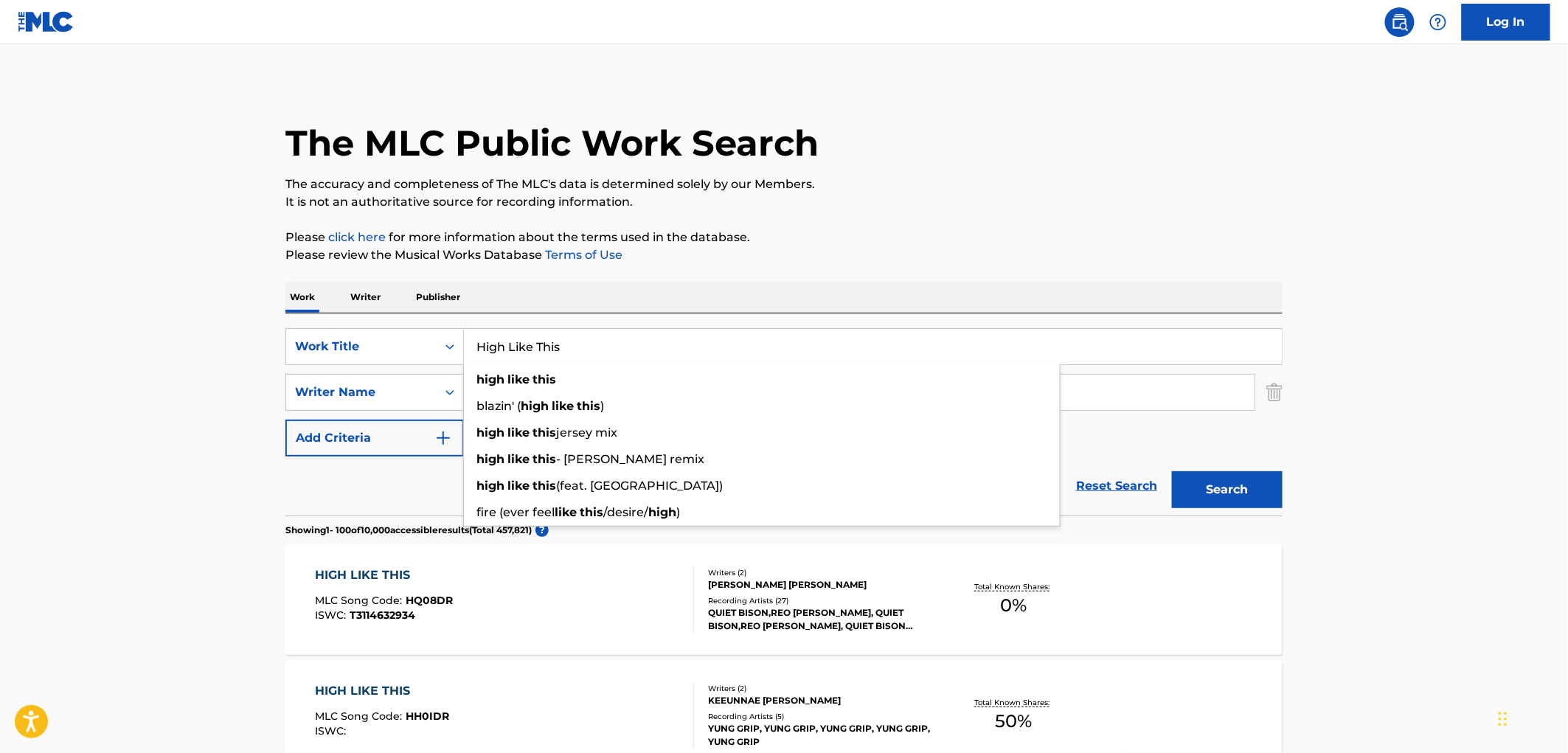
paste input "Absolution, Warmth Requited"
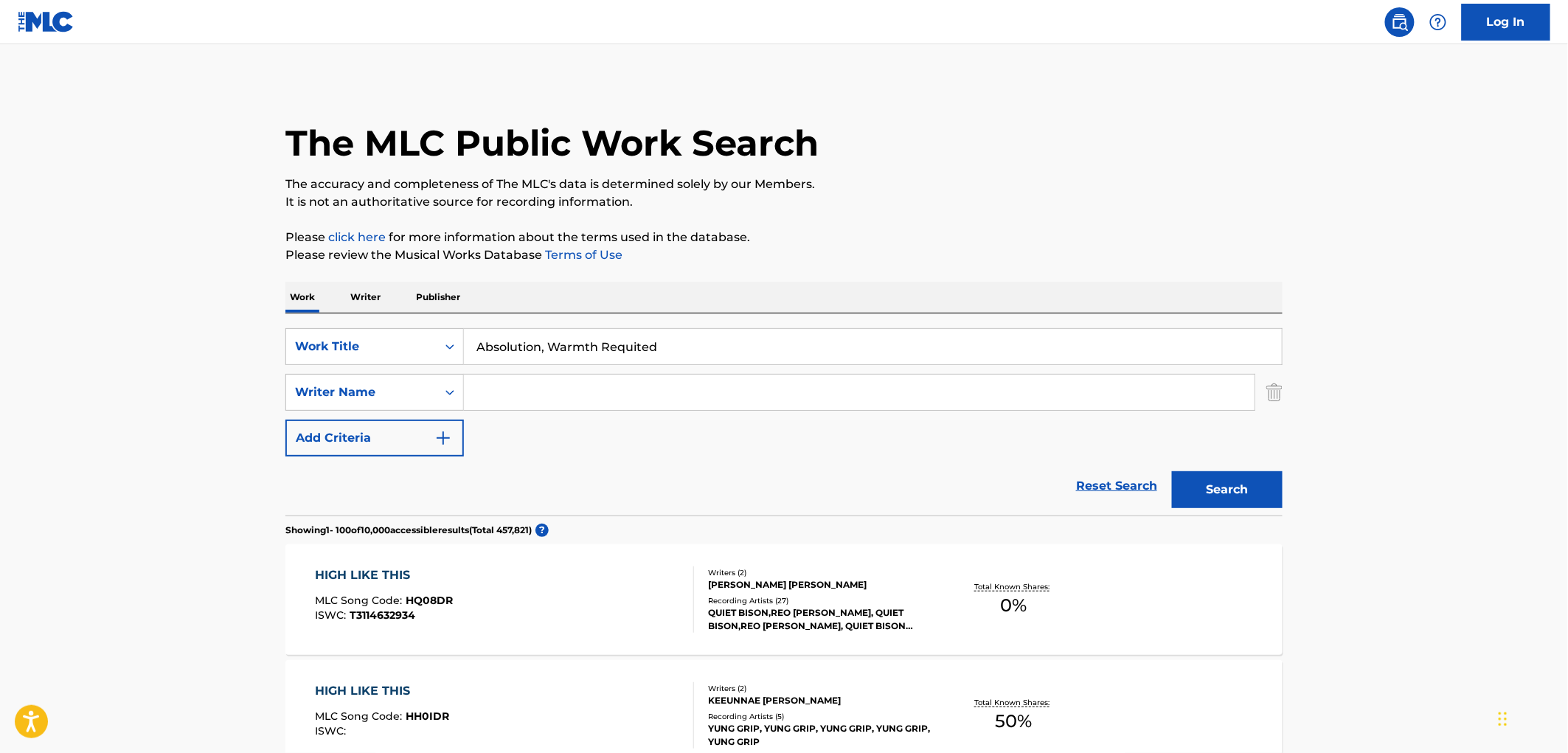
click at [1220, 503] on button "Search" at bounding box center [1228, 489] width 111 height 37
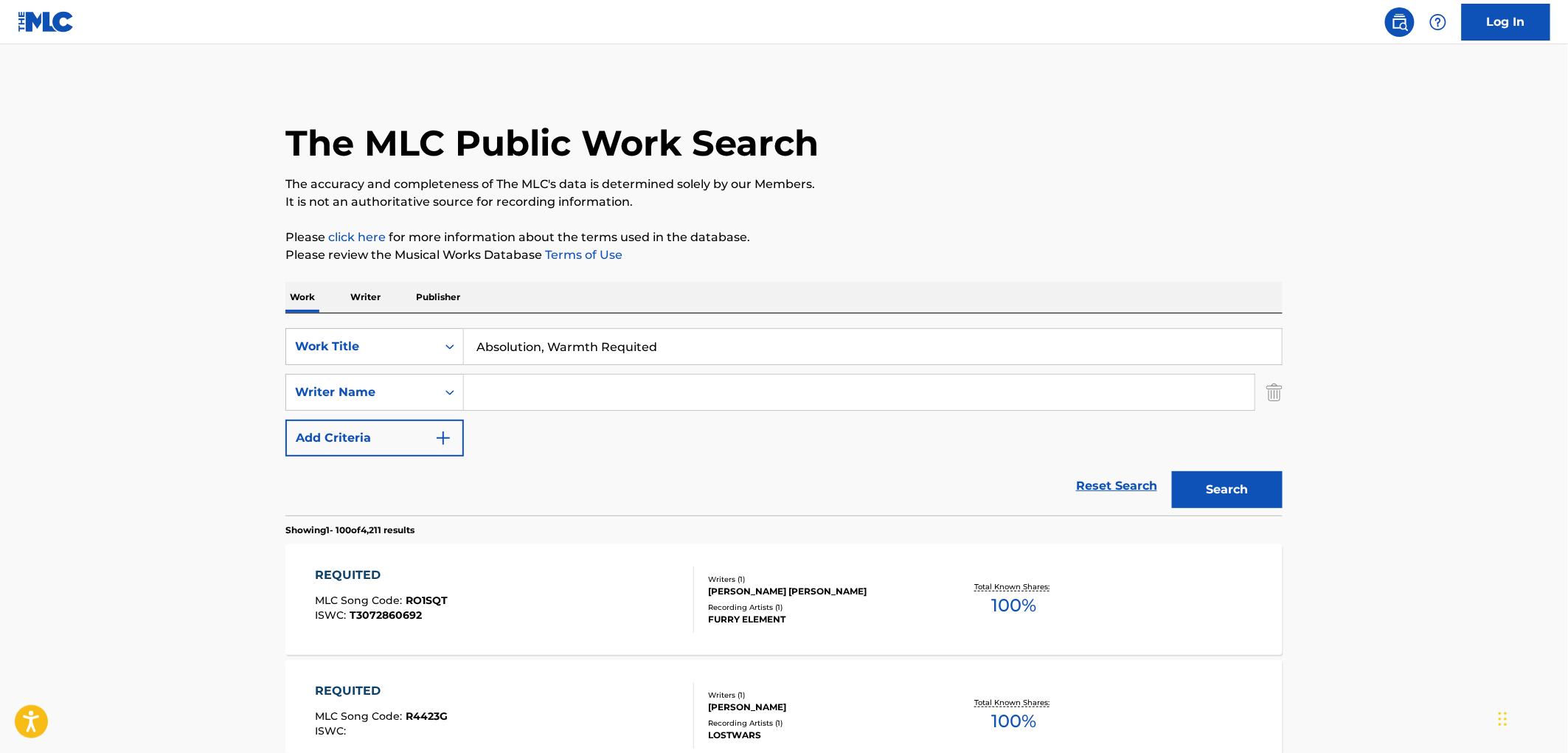
click at [1185, 475] on button "Search" at bounding box center [1228, 489] width 111 height 37
drag, startPoint x: 695, startPoint y: 351, endPoint x: 504, endPoint y: 356, distance: 191.1
paste input "Water Song/[PERSON_NAME]'s Got A Gun"
type input "Water Song/[PERSON_NAME]'s Got A Gun"
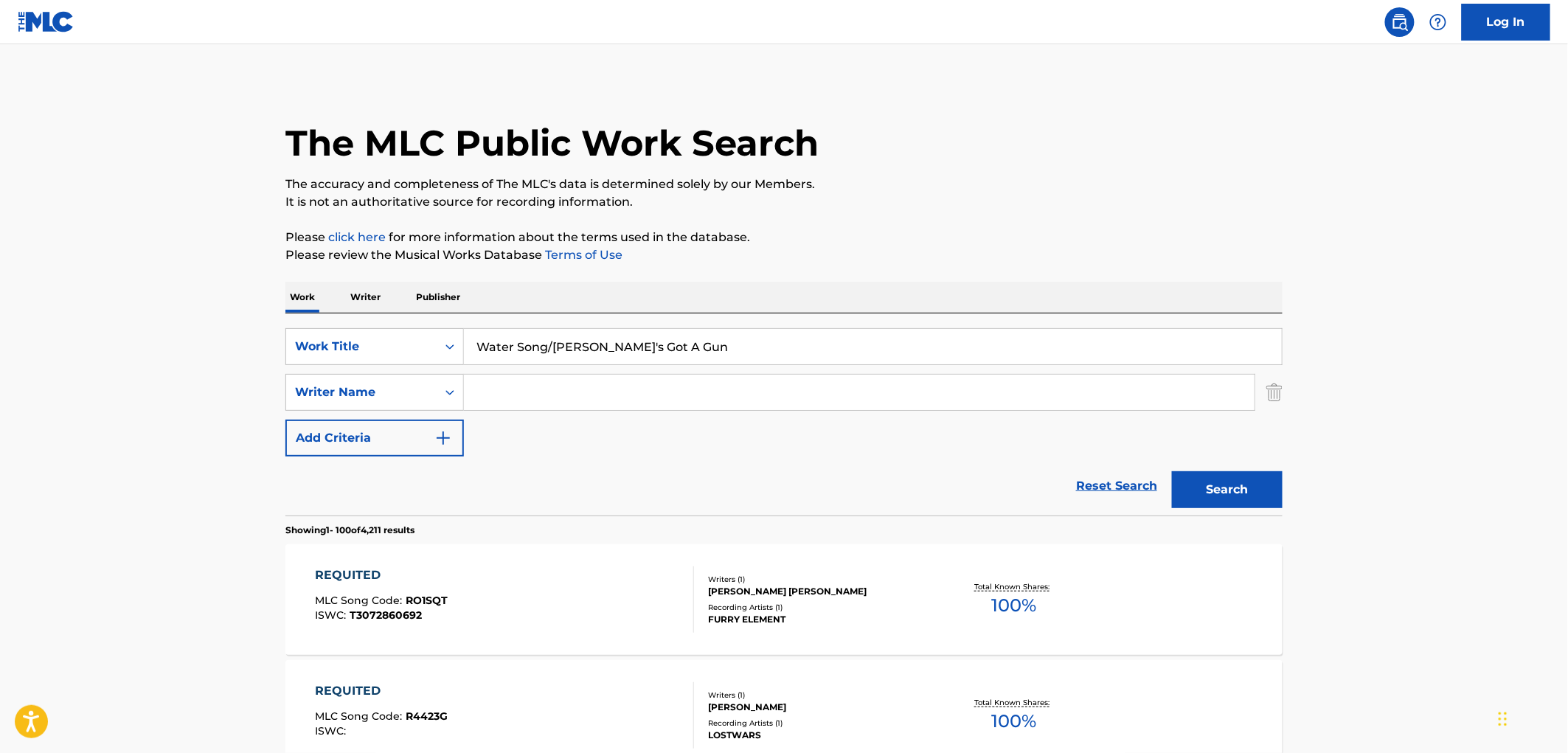
click at [1222, 481] on button "Search" at bounding box center [1228, 489] width 111 height 37
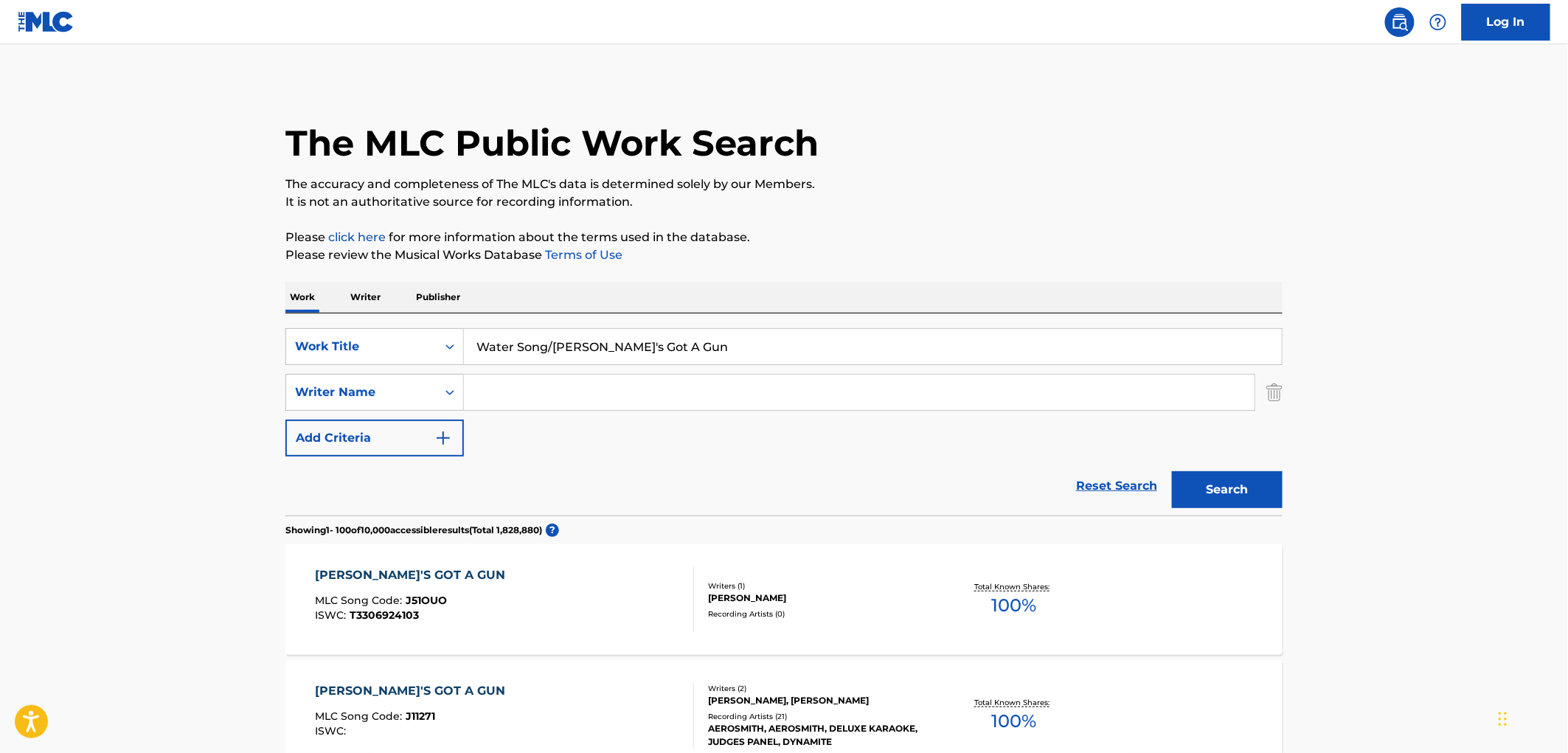
click at [778, 696] on div "[PERSON_NAME], [PERSON_NAME]" at bounding box center [820, 700] width 223 height 13
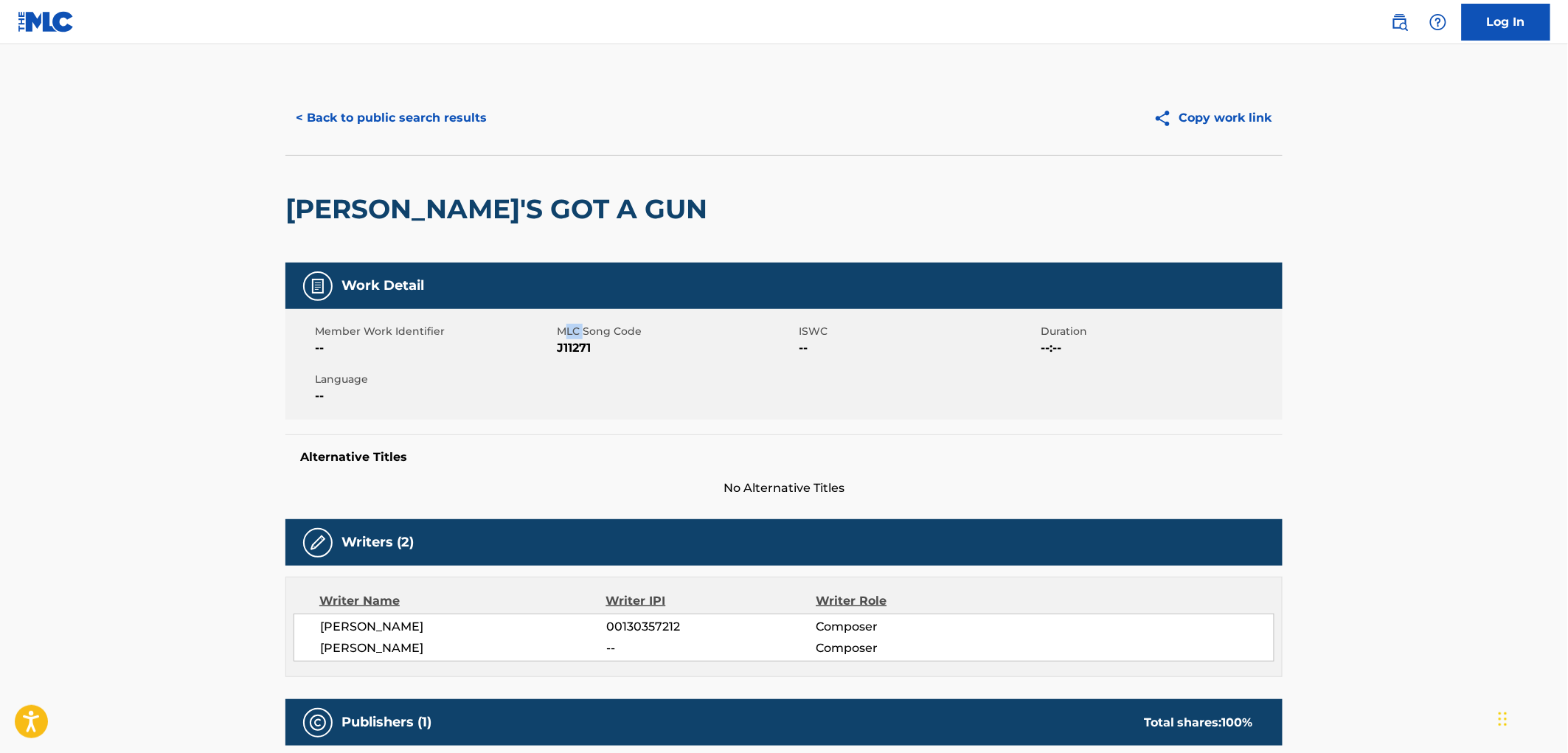
drag, startPoint x: 583, startPoint y: 329, endPoint x: 571, endPoint y: 338, distance: 15.0
click at [564, 338] on span "MLC Song Code" at bounding box center [676, 331] width 238 height 16
drag, startPoint x: 627, startPoint y: 343, endPoint x: 556, endPoint y: 344, distance: 71.0
click at [557, 344] on span "J11271" at bounding box center [676, 348] width 238 height 18
copy span "J11271"
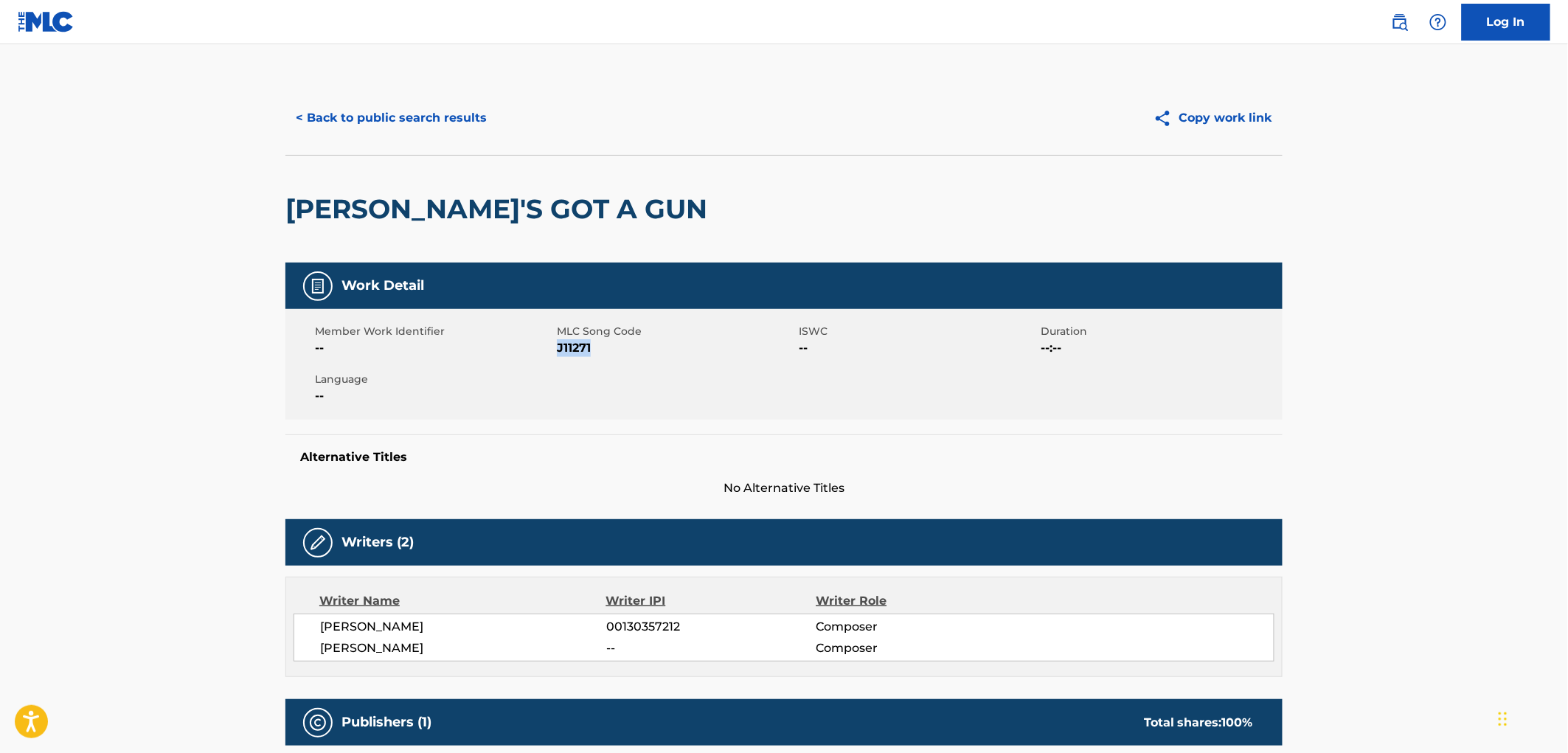
click at [447, 123] on button "< Back to public search results" at bounding box center [391, 117] width 211 height 37
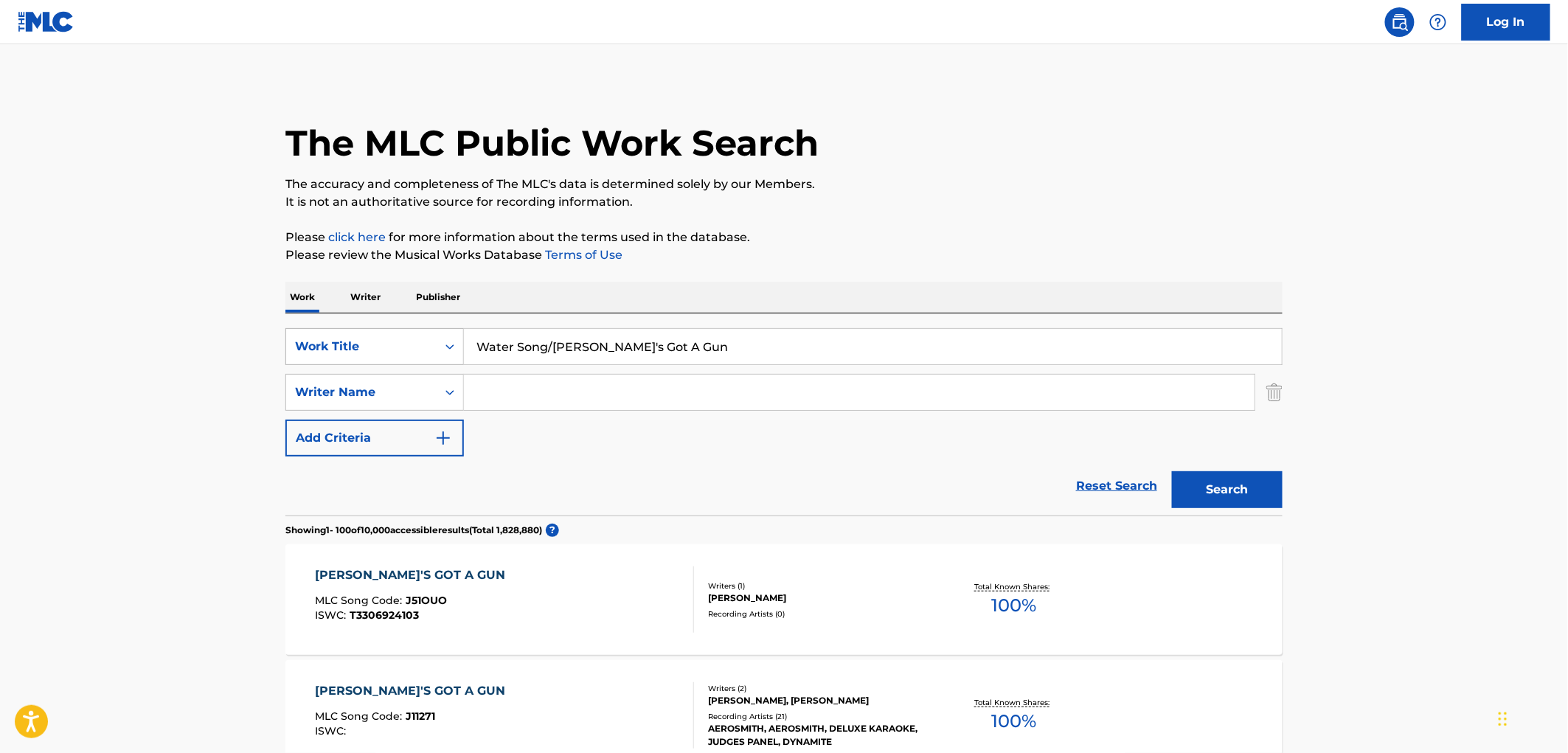
drag, startPoint x: 540, startPoint y: 344, endPoint x: 291, endPoint y: 357, distance: 249.3
click at [291, 357] on div "SearchWithCriteriaae84521e-24fc-4cde-880b-b125fc63fd81 Work Title Water Song/[P…" at bounding box center [784, 346] width 997 height 37
paste input "Boombox Apocalypse"
type input "Boombox Apocalypse"
click at [1246, 494] on button "Search" at bounding box center [1228, 489] width 111 height 37
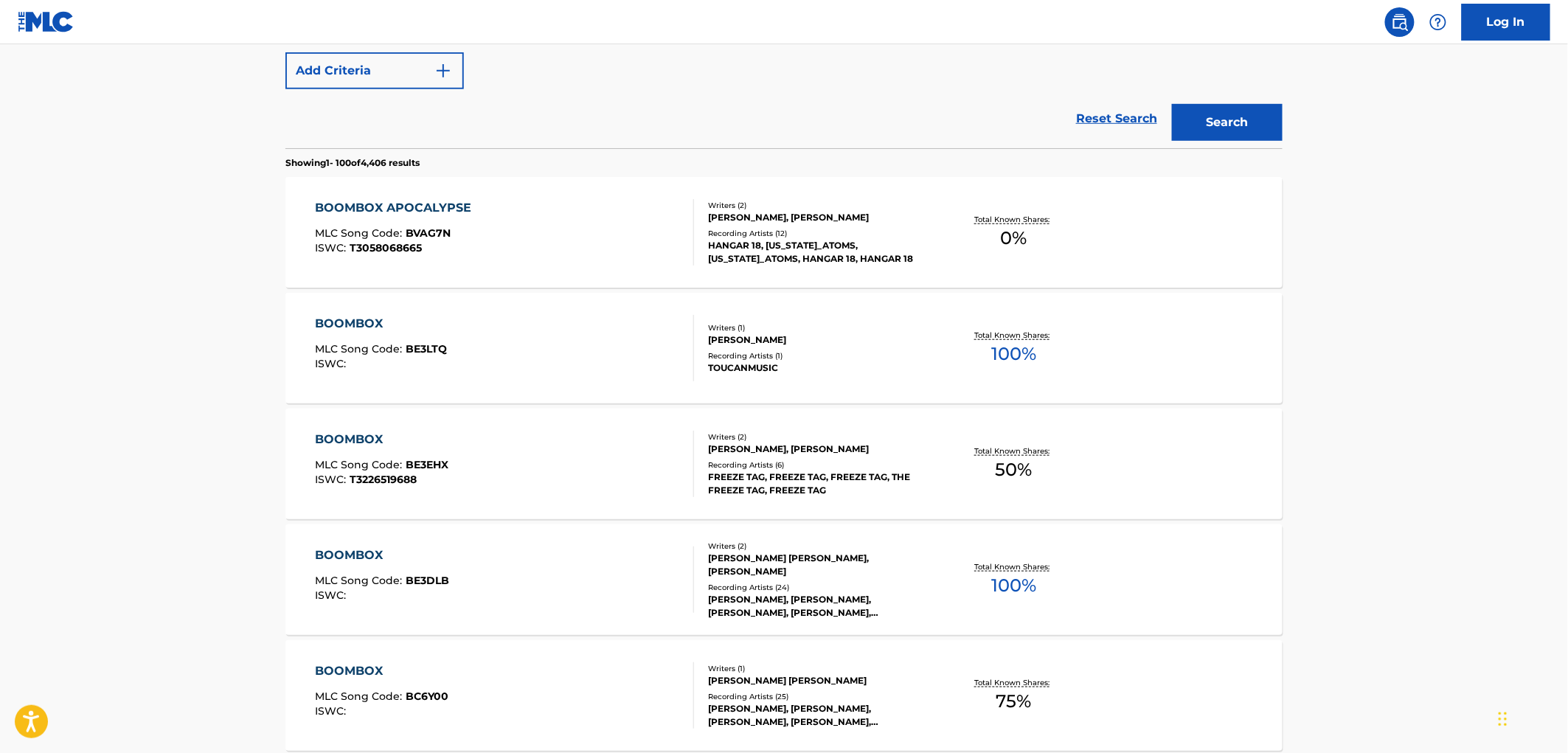
scroll to position [327, 0]
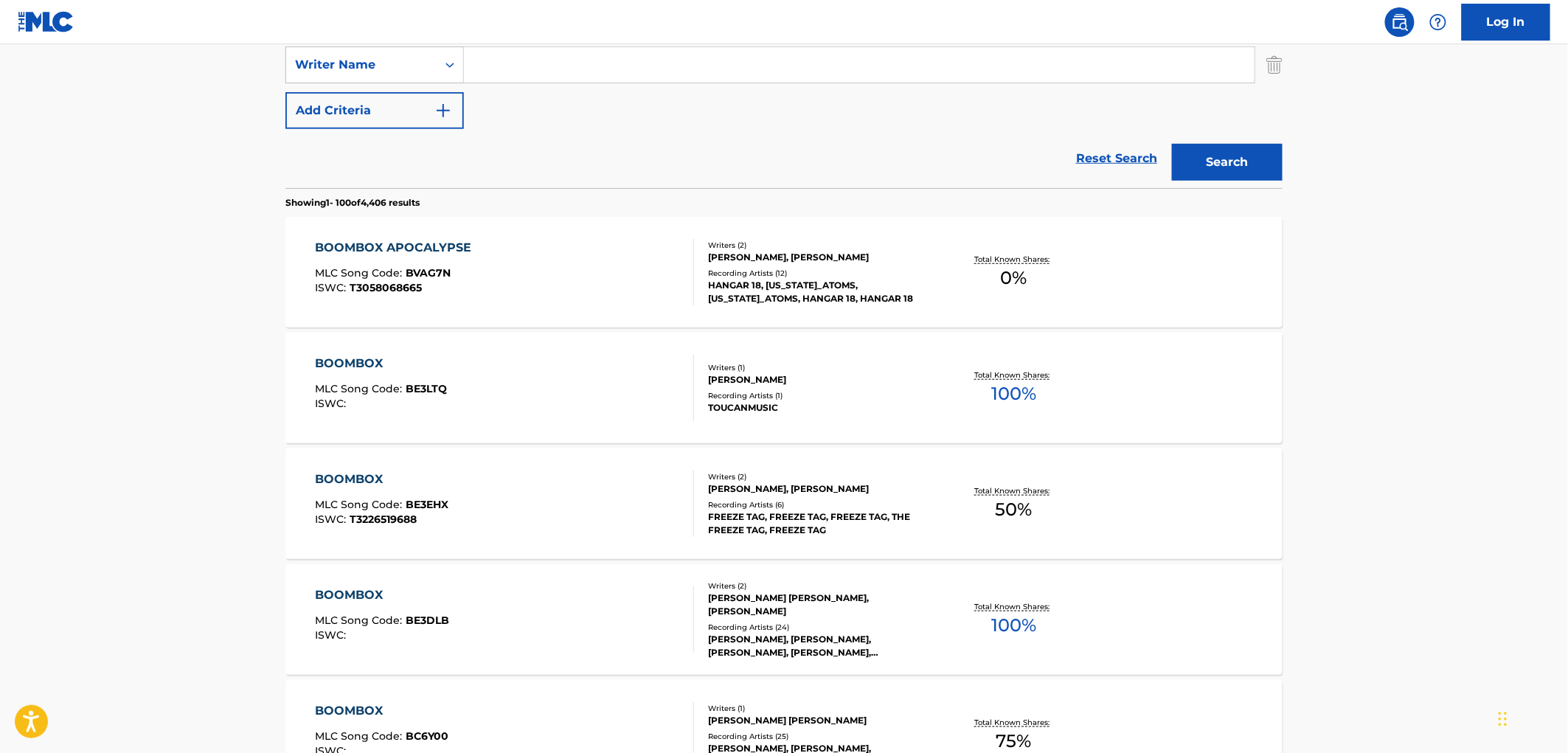
click at [729, 244] on div "Writers ( 2 )" at bounding box center [820, 246] width 223 height 11
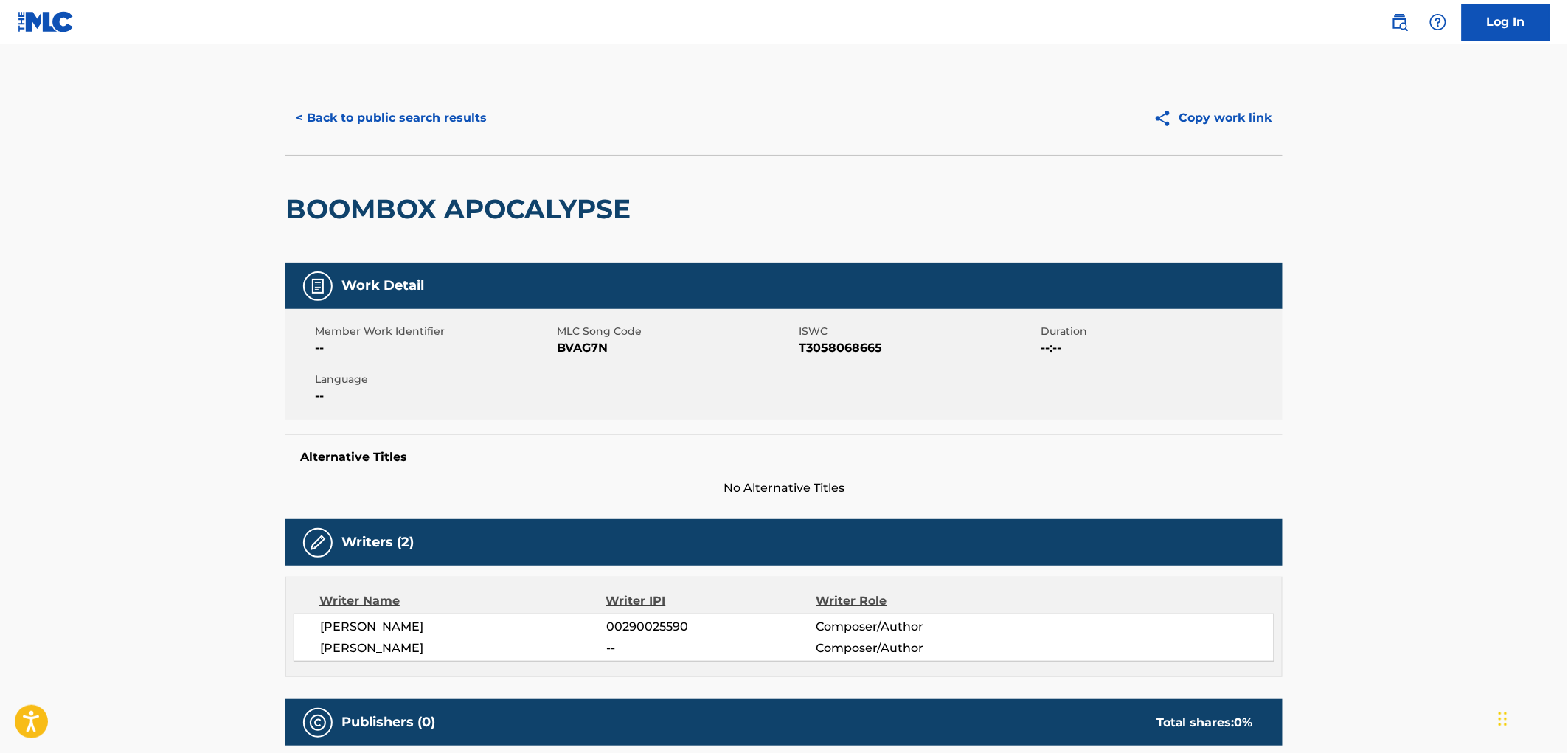
click at [425, 128] on button "< Back to public search results" at bounding box center [391, 117] width 211 height 37
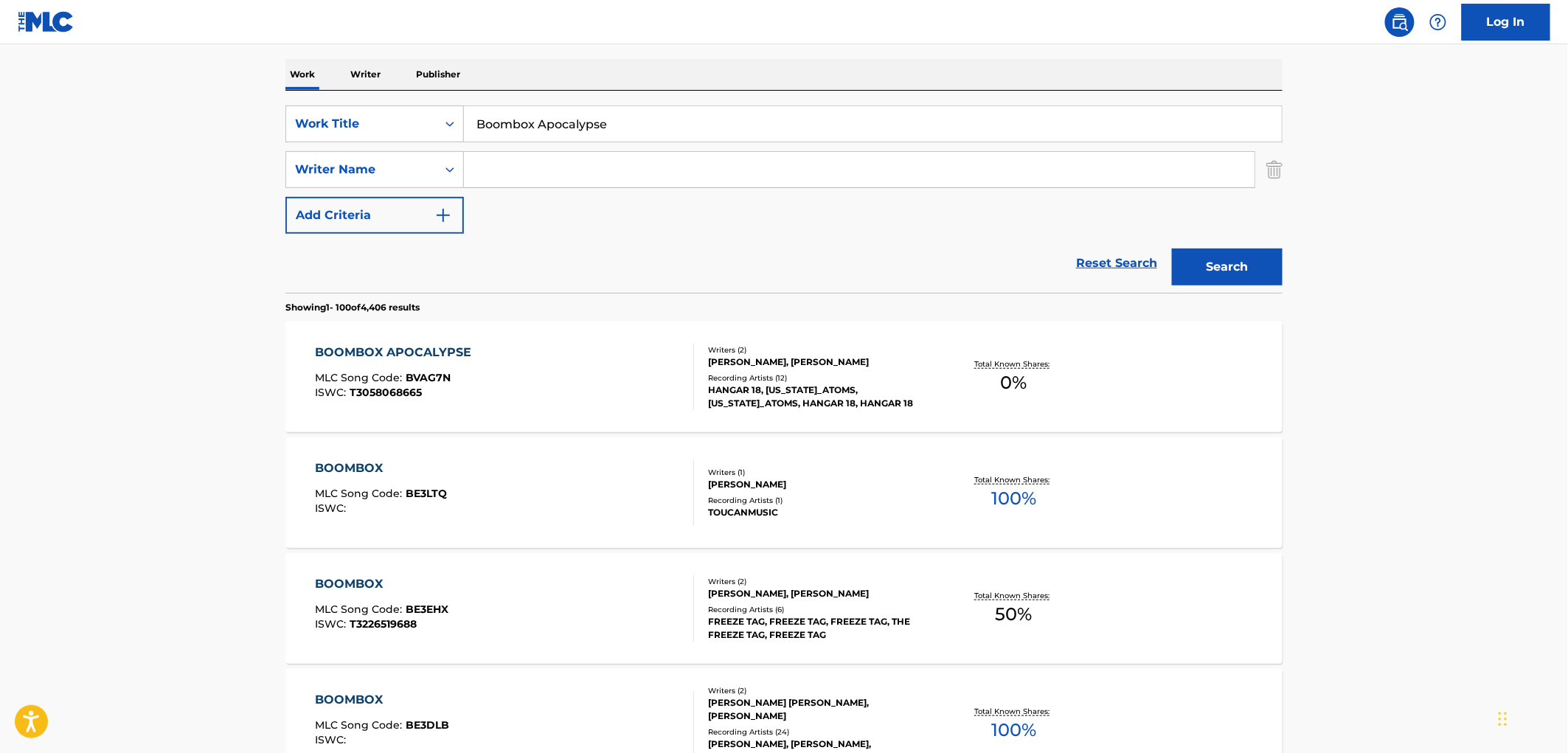
scroll to position [82, 0]
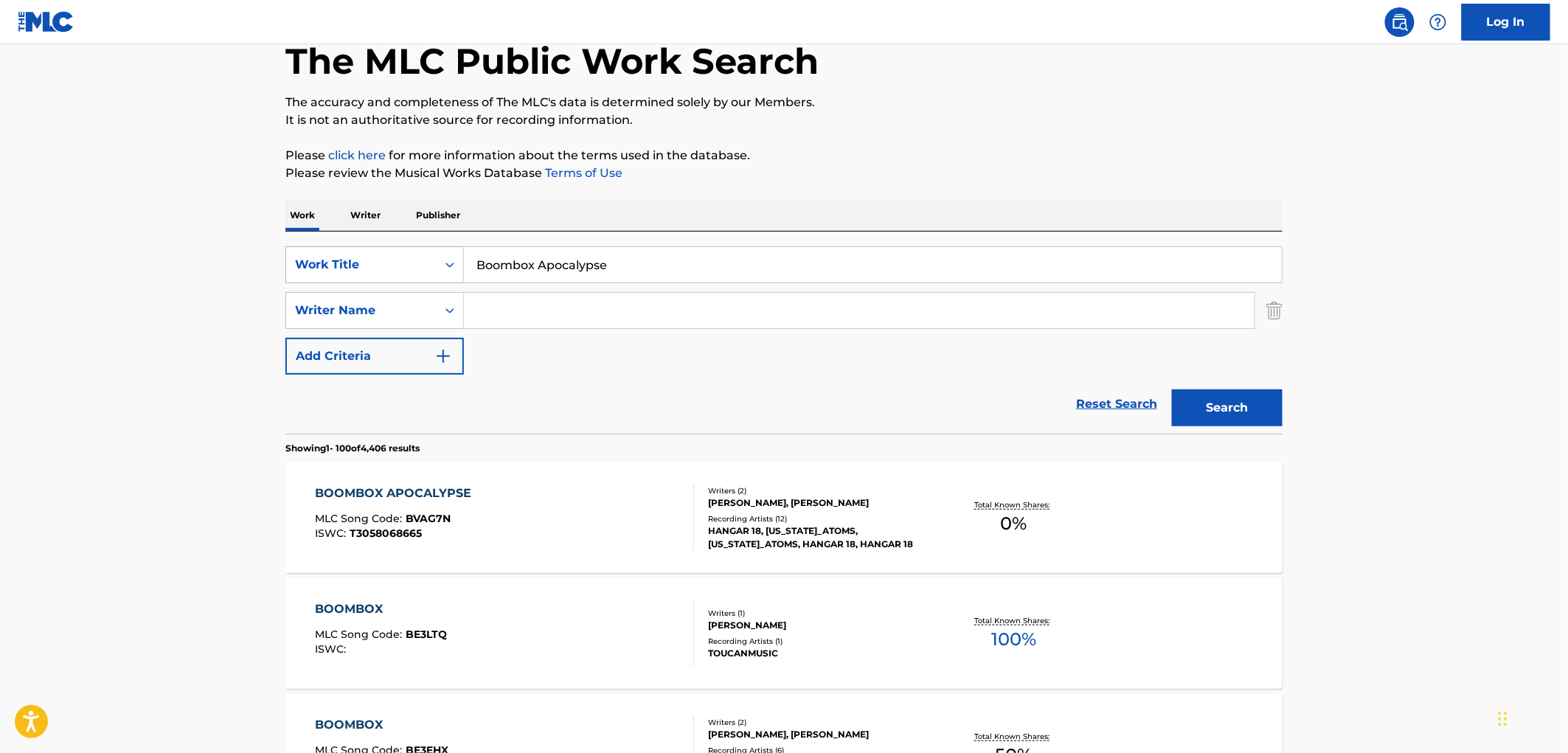
drag, startPoint x: 625, startPoint y: 259, endPoint x: 353, endPoint y: 269, distance: 272.2
click at [353, 269] on div "SearchWithCriteriaae84521e-24fc-4cde-880b-b125fc63fd81 Work Title Boombox Apoca…" at bounding box center [784, 264] width 997 height 37
paste input "DADDY'S LITTLE GIRL"
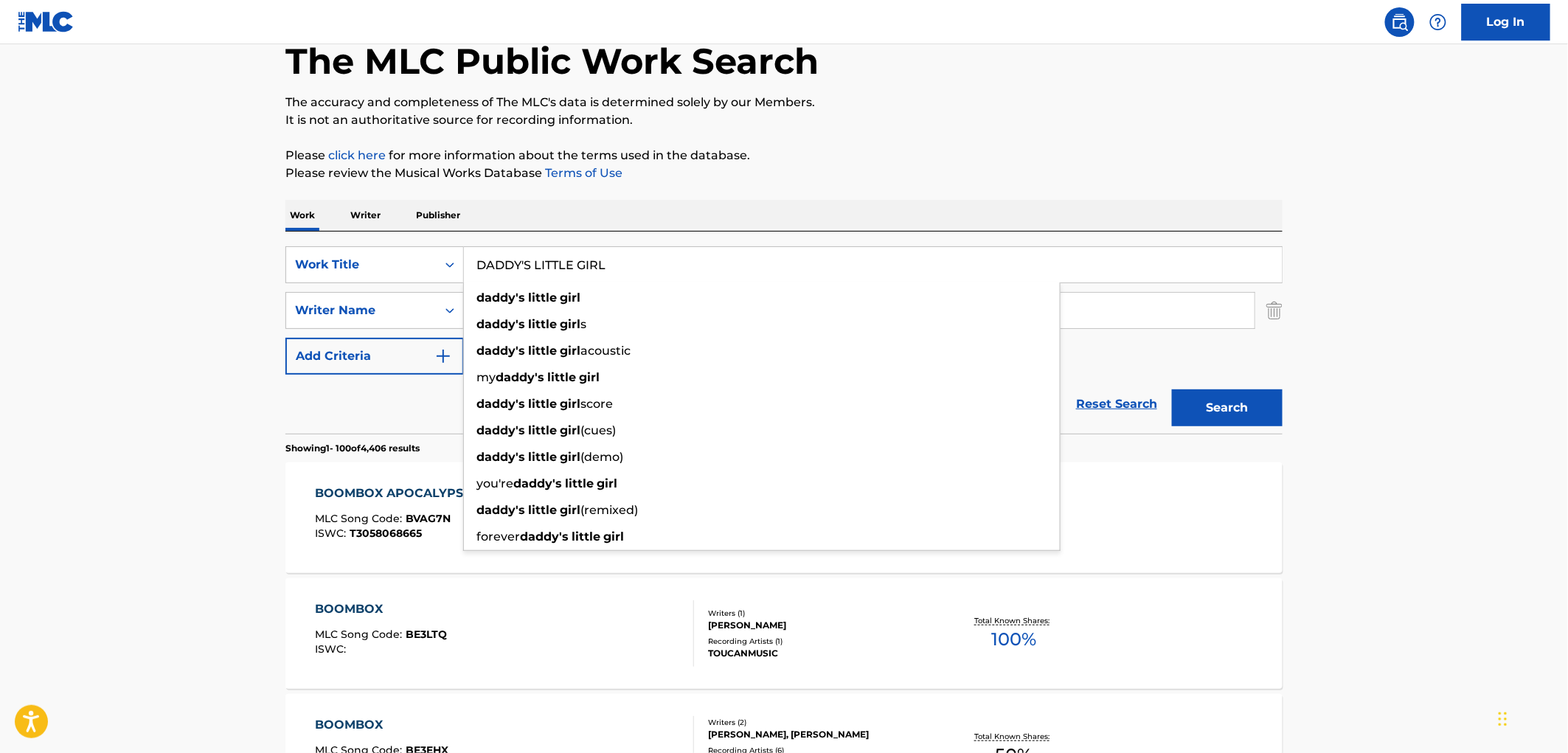
click at [1242, 395] on button "Search" at bounding box center [1228, 407] width 111 height 37
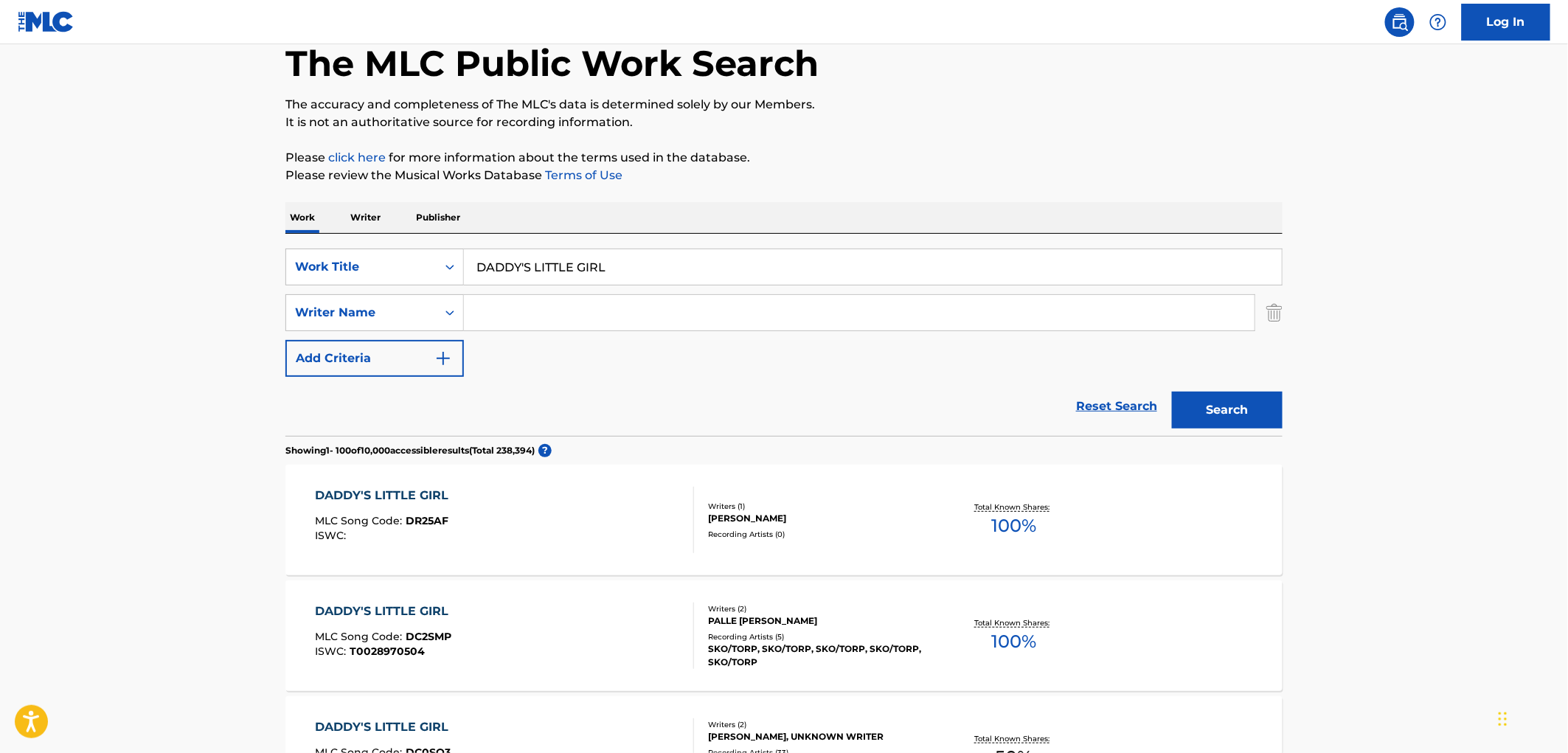
scroll to position [0, 0]
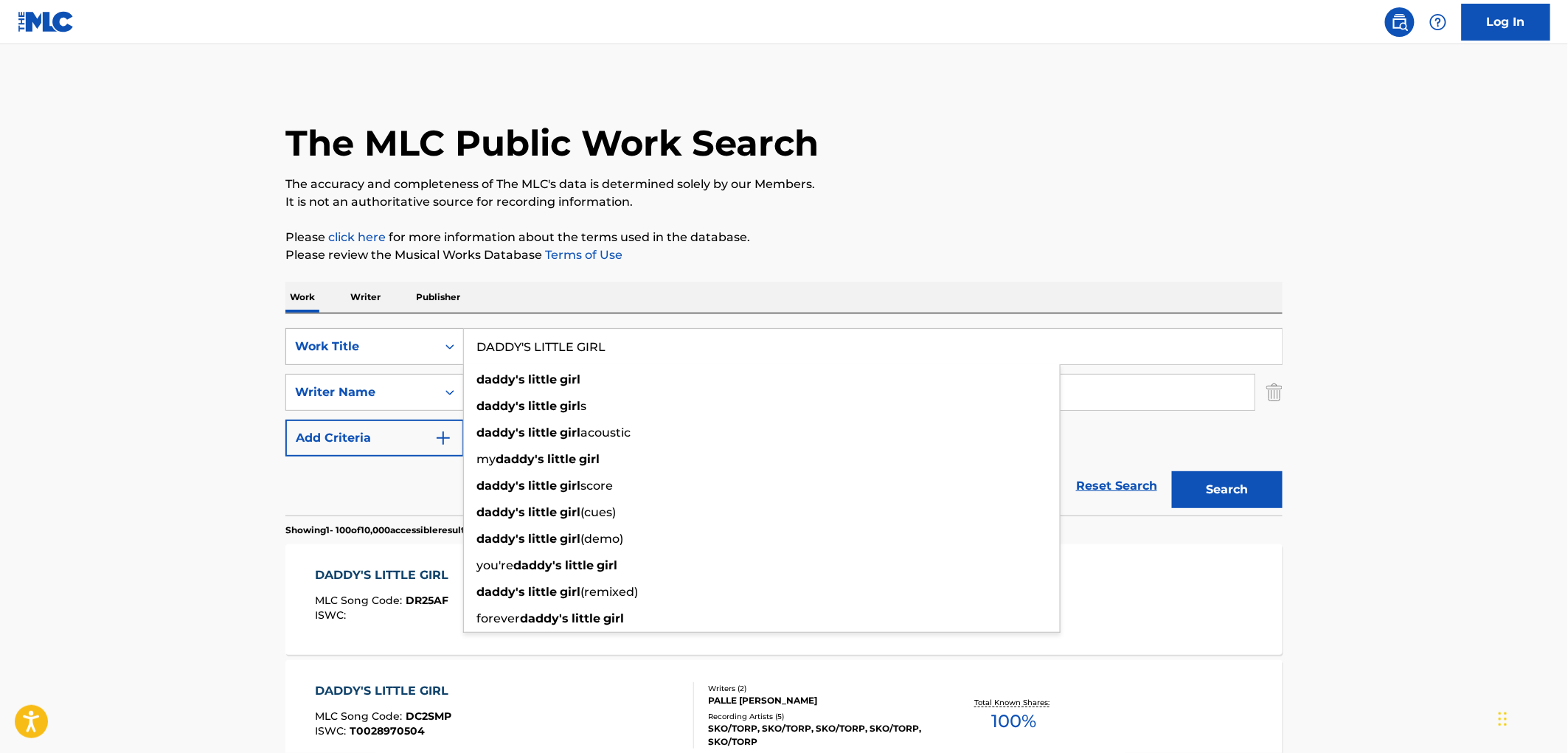
drag, startPoint x: 633, startPoint y: 343, endPoint x: 463, endPoint y: 352, distance: 170.2
click at [438, 345] on div "SearchWithCriteriaae84521e-24fc-4cde-880b-b125fc63fd81 Work Title DADDY'S LITTL…" at bounding box center [784, 346] width 997 height 37
paste input "SWEET TELEVISED DESTRUCTION"
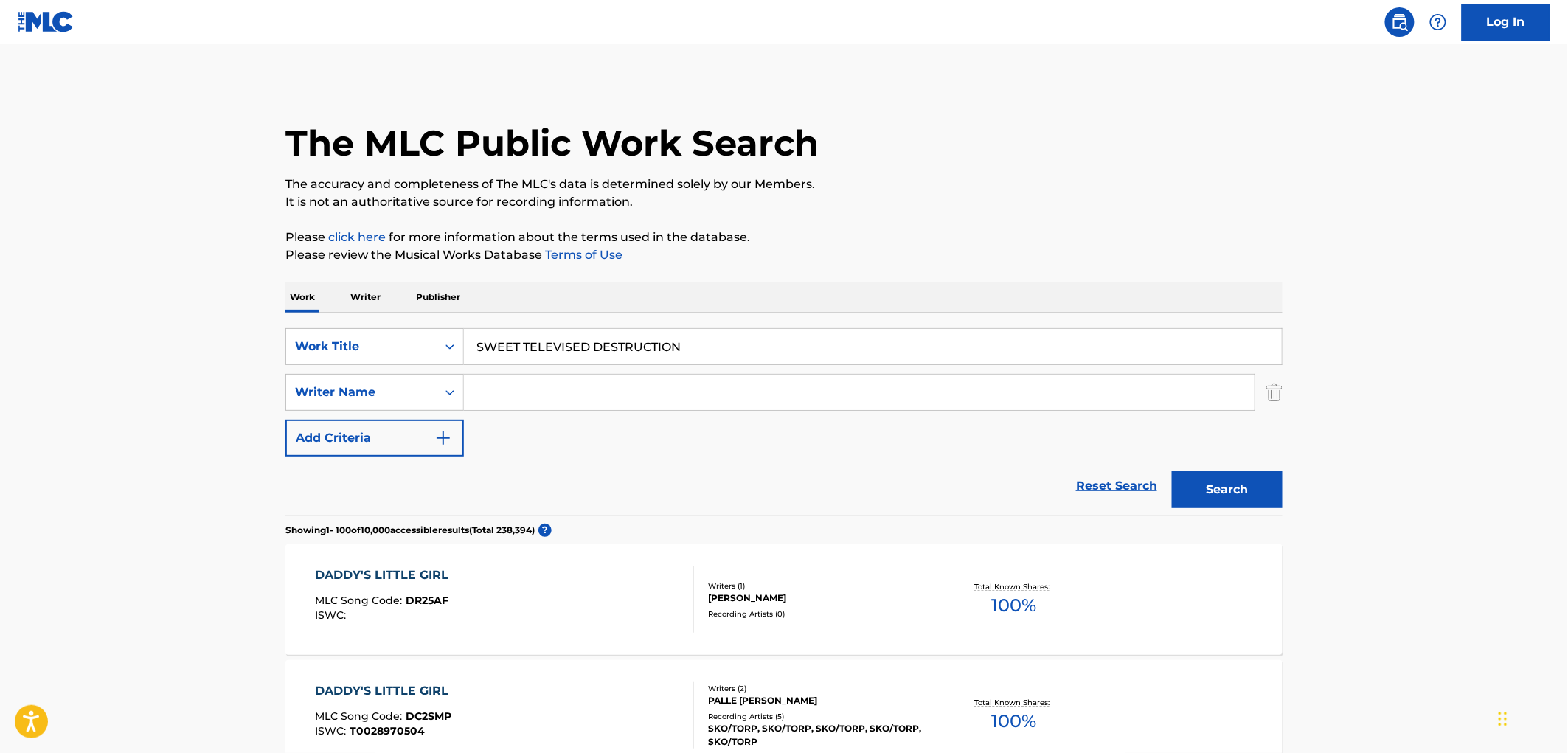
click at [1255, 495] on button "Search" at bounding box center [1228, 489] width 111 height 37
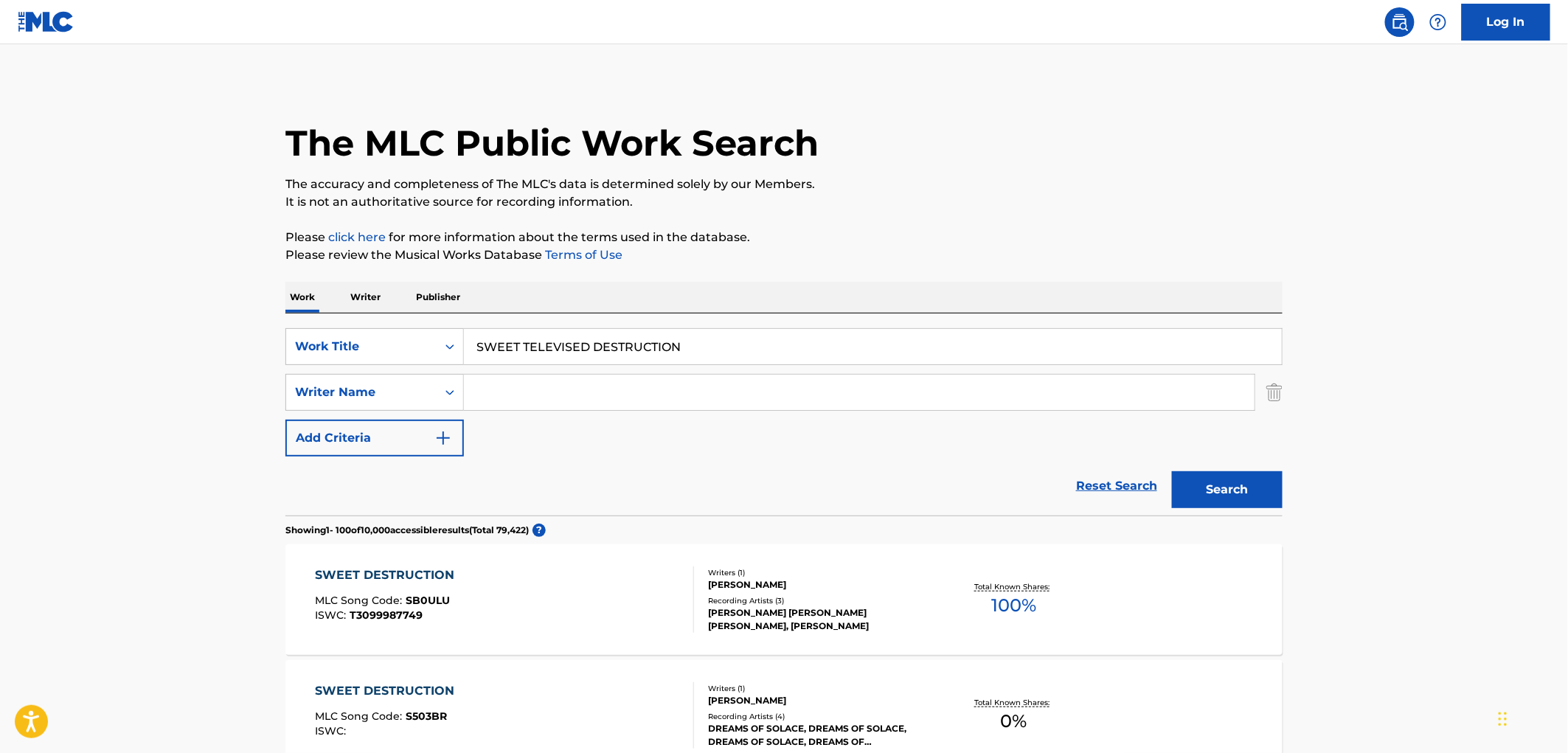
drag, startPoint x: 474, startPoint y: 345, endPoint x: 735, endPoint y: 340, distance: 261.0
click at [735, 340] on input "SWEET TELEVISED DESTRUCTION" at bounding box center [873, 346] width 818 height 35
paste input "Tout se monnaye"
click at [1197, 491] on button "Search" at bounding box center [1228, 489] width 111 height 37
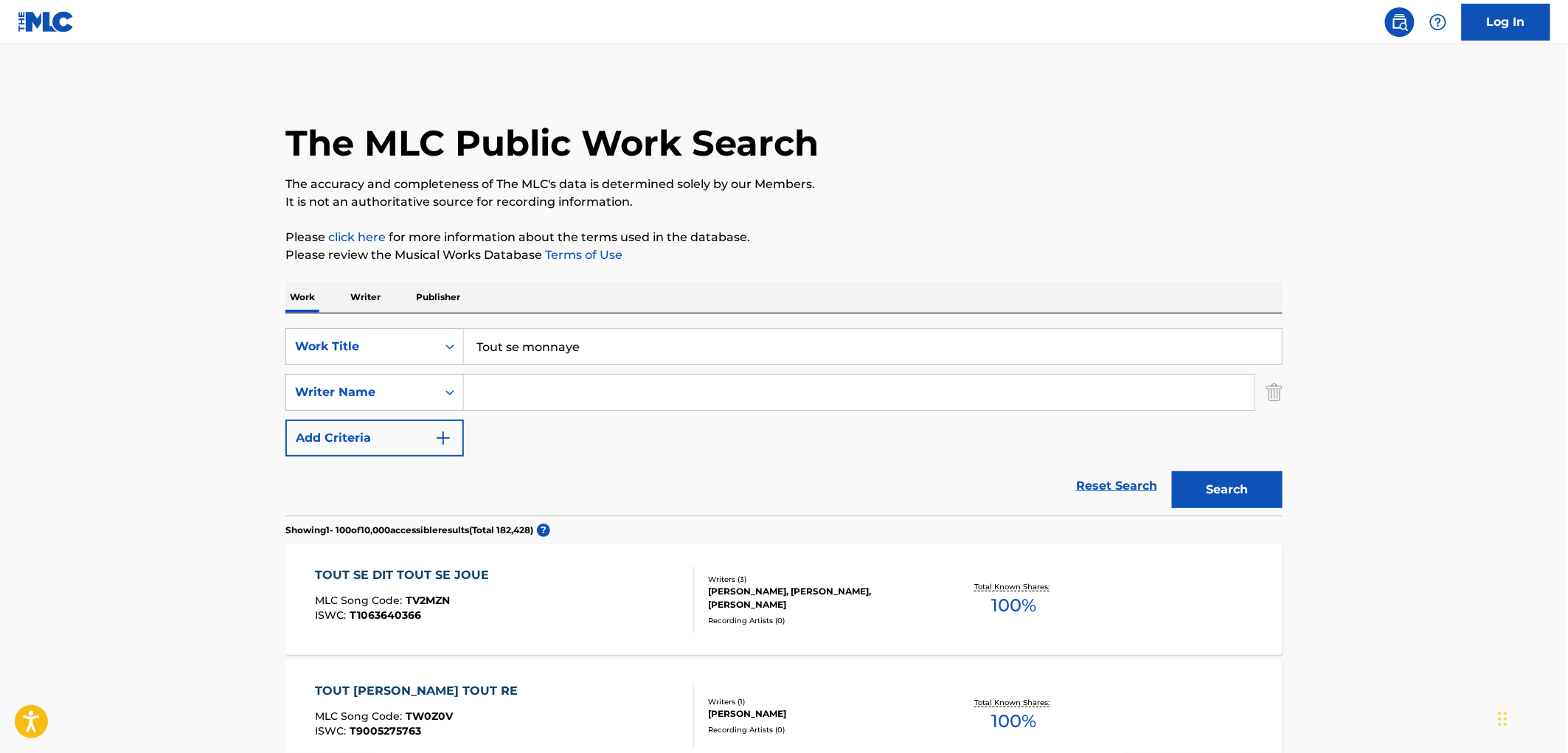
drag, startPoint x: 476, startPoint y: 339, endPoint x: 631, endPoint y: 339, distance: 155.0
click at [631, 339] on input "Tout se monnaye" at bounding box center [873, 346] width 818 height 35
paste input "SNITCHES GET STITCHES"
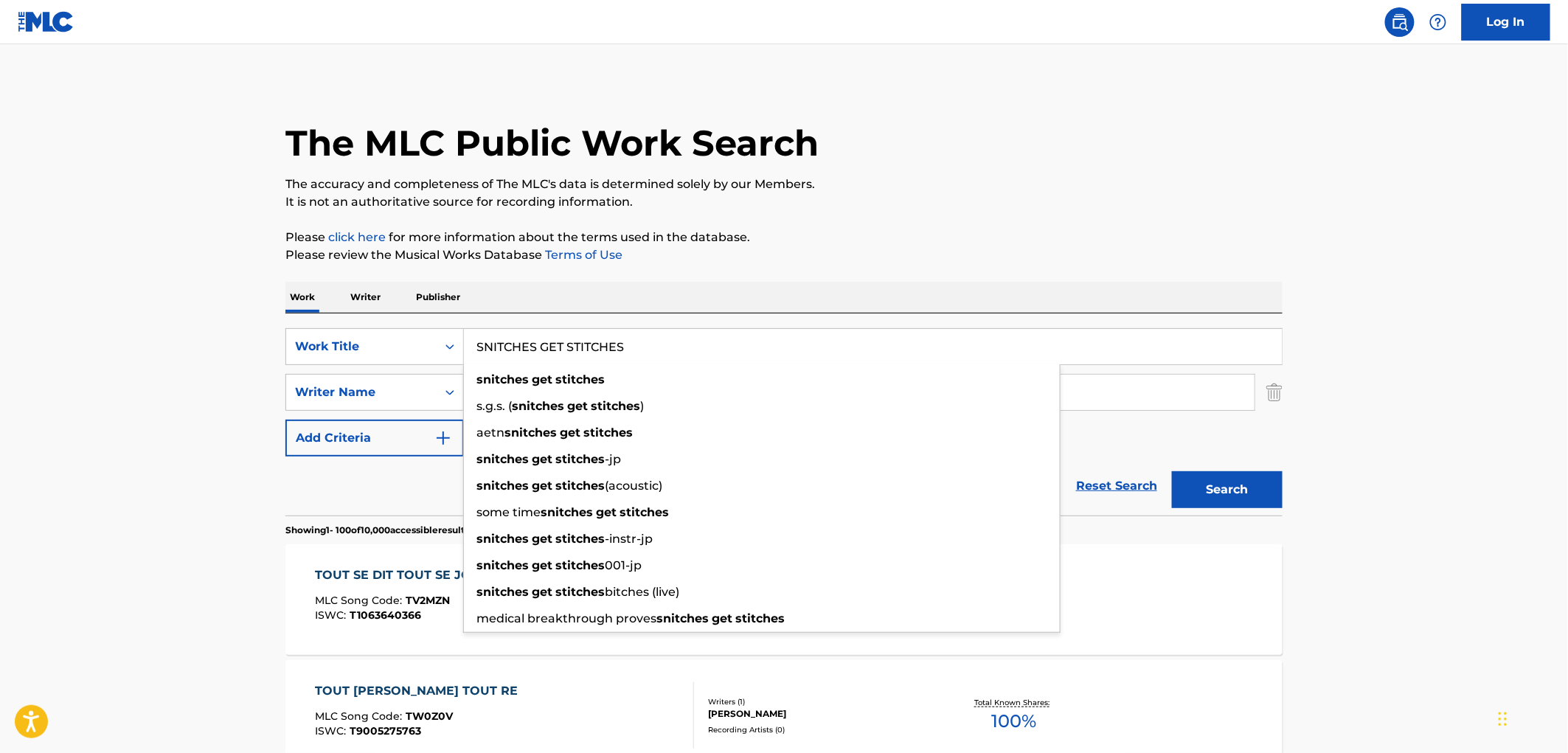
type input "SNITCHES GET STITCHES"
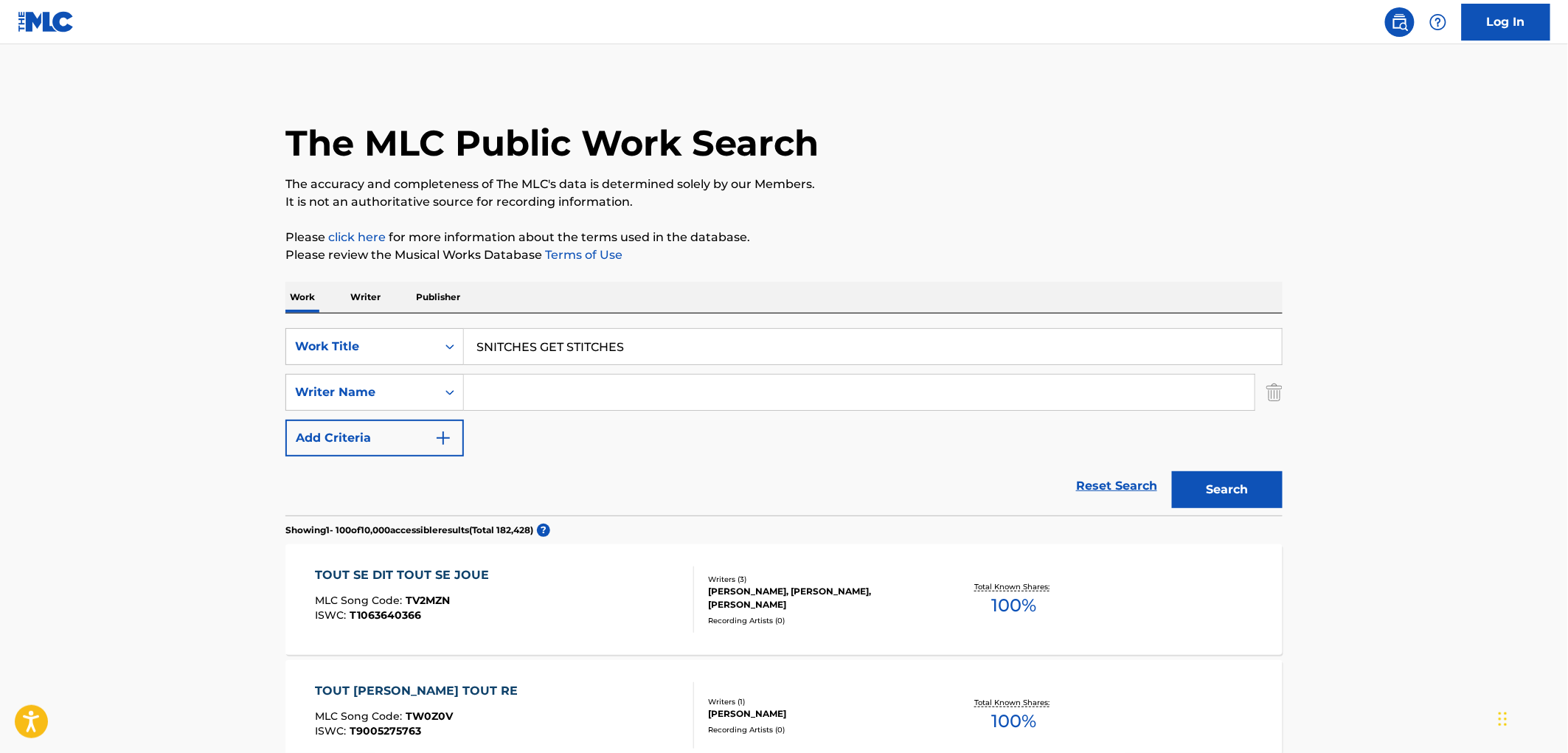
click at [1254, 503] on button "Search" at bounding box center [1228, 489] width 111 height 37
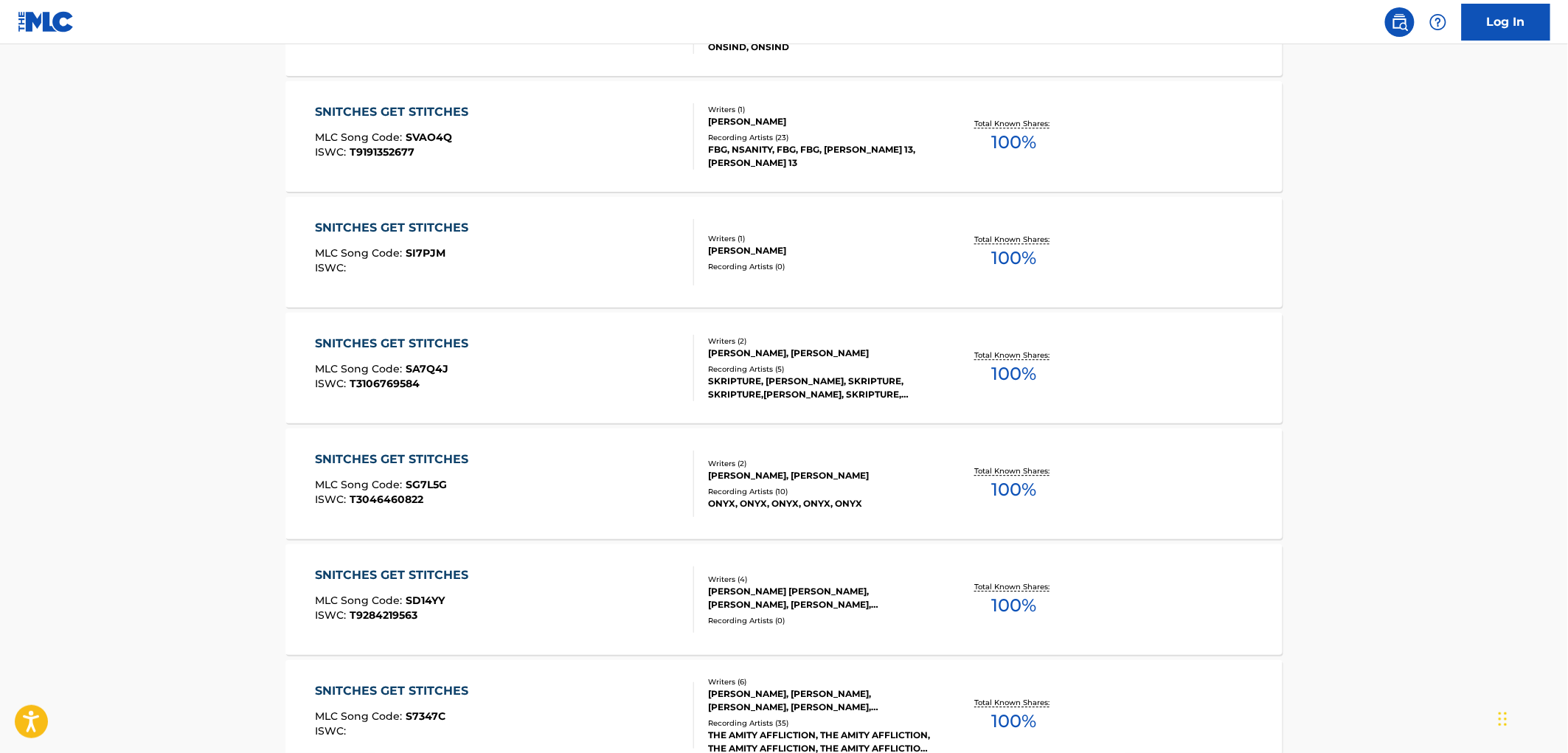
scroll to position [1720, 0]
